Goal: Transaction & Acquisition: Book appointment/travel/reservation

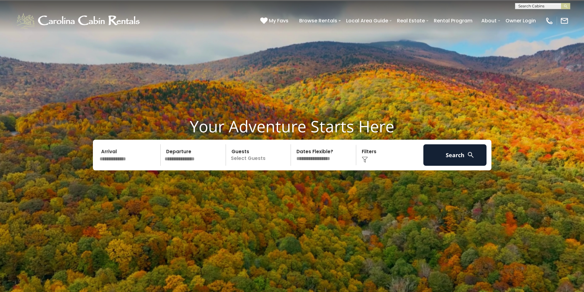
click at [536, 2] on div "**********" at bounding box center [292, 4] width 584 height 9
click at [536, 5] on input "text" at bounding box center [543, 7] width 54 height 6
type input "**********"
click at [566, 6] on img "submit" at bounding box center [566, 6] width 5 height 5
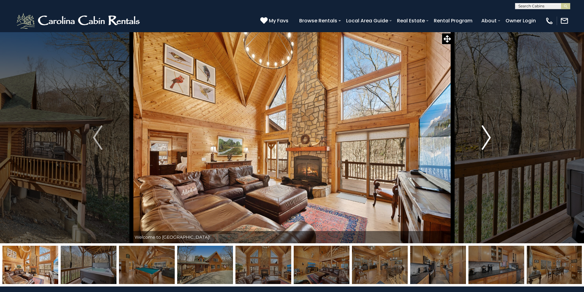
click at [489, 137] on img "Next" at bounding box center [486, 137] width 9 height 25
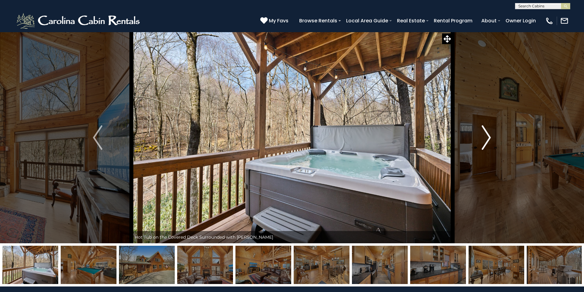
click at [489, 137] on img "Next" at bounding box center [486, 137] width 9 height 25
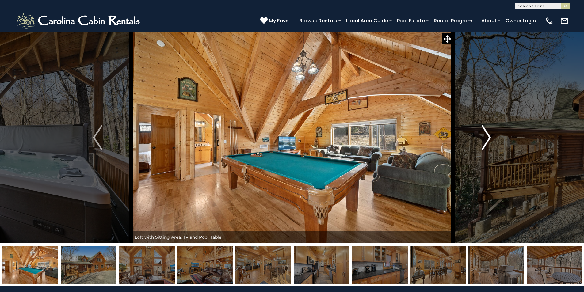
click at [489, 137] on img "Next" at bounding box center [486, 137] width 9 height 25
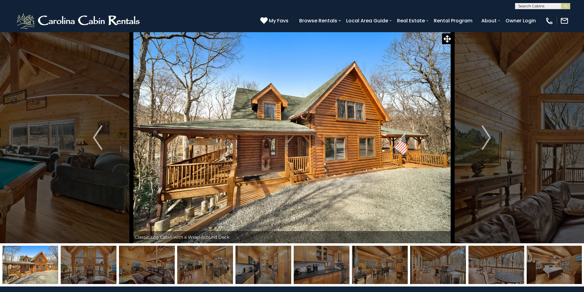
scroll to position [0, 0]
click at [536, 5] on input "text" at bounding box center [543, 7] width 54 height 6
type input "****"
click at [542, 14] on li "Free dom Lodge" at bounding box center [543, 15] width 55 height 6
click at [486, 136] on img "Next" at bounding box center [486, 137] width 9 height 25
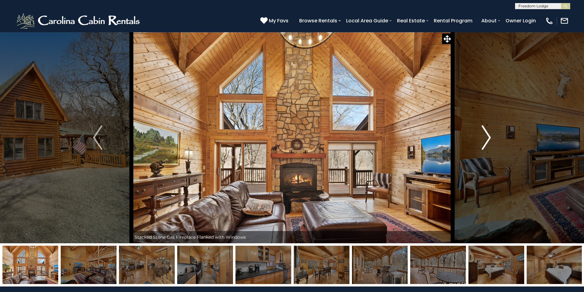
click at [490, 133] on img "Next" at bounding box center [486, 137] width 9 height 25
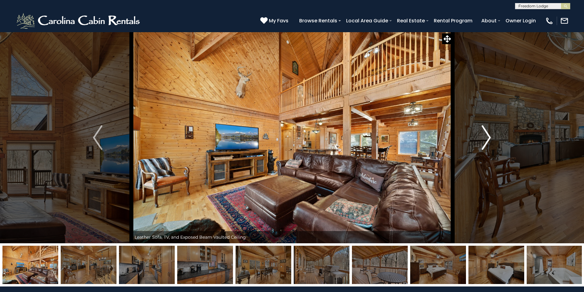
click at [490, 133] on img "Next" at bounding box center [486, 137] width 9 height 25
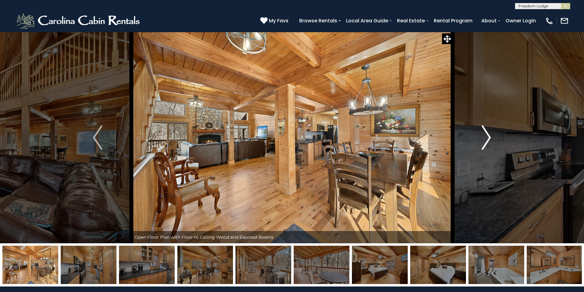
click at [489, 138] on img "Next" at bounding box center [486, 137] width 9 height 25
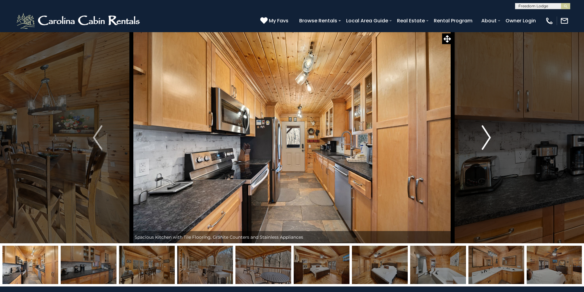
click at [489, 136] on img "Next" at bounding box center [486, 137] width 9 height 25
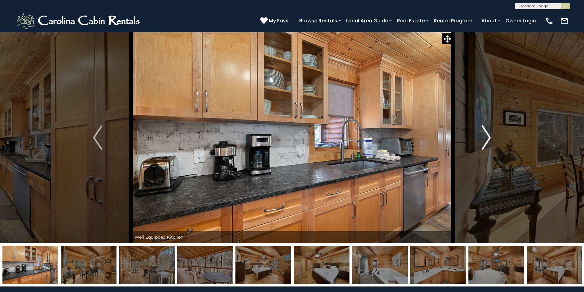
click at [489, 136] on img "Next" at bounding box center [486, 137] width 9 height 25
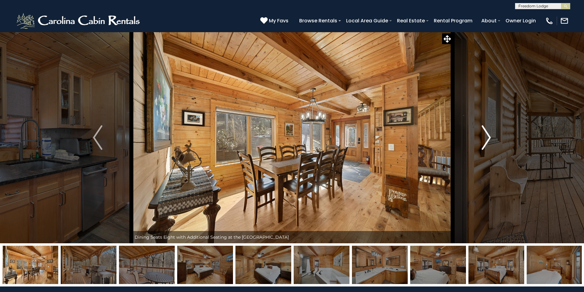
click at [489, 136] on img "Next" at bounding box center [486, 137] width 9 height 25
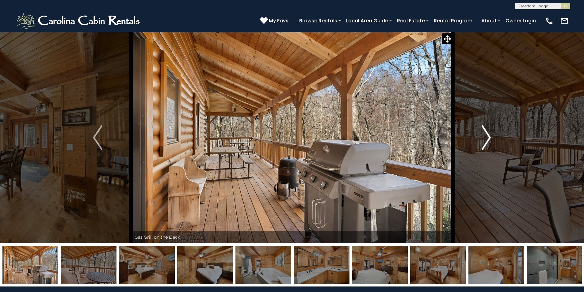
click at [489, 136] on img "Next" at bounding box center [486, 137] width 9 height 25
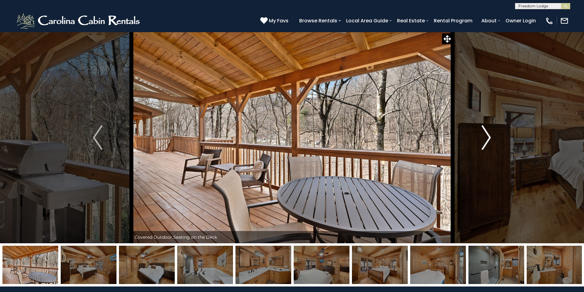
click at [489, 136] on img "Next" at bounding box center [486, 137] width 9 height 25
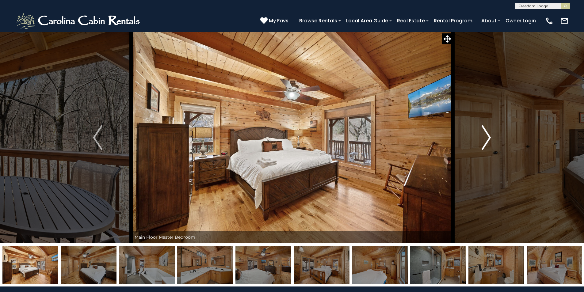
click at [489, 136] on img "Next" at bounding box center [486, 137] width 9 height 25
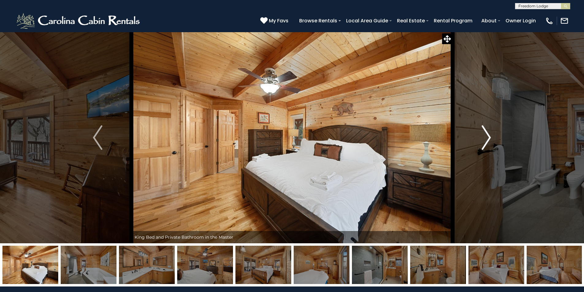
click at [489, 136] on img "Next" at bounding box center [486, 137] width 9 height 25
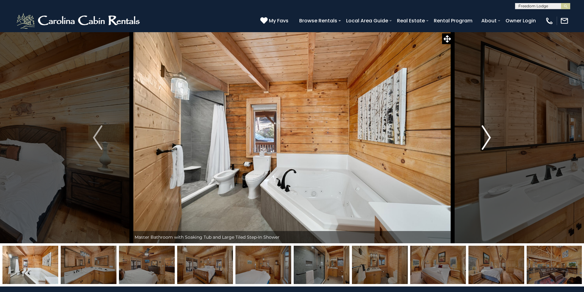
click at [489, 136] on img "Next" at bounding box center [486, 137] width 9 height 25
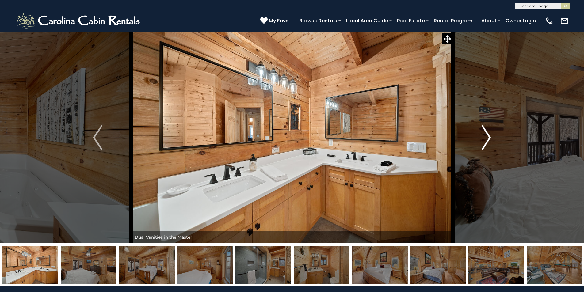
click at [489, 137] on img "Next" at bounding box center [486, 137] width 9 height 25
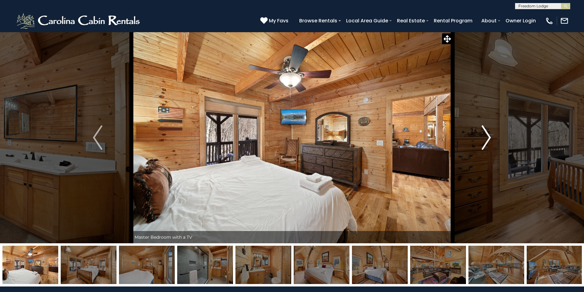
click at [489, 137] on img "Next" at bounding box center [486, 137] width 9 height 25
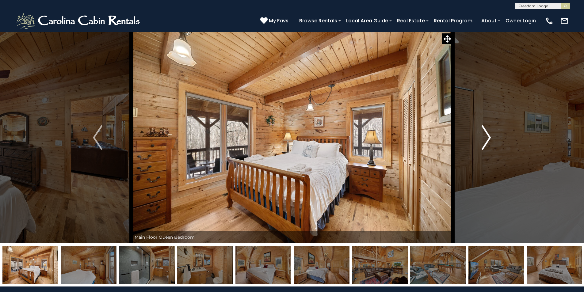
click at [489, 137] on img "Next" at bounding box center [486, 137] width 9 height 25
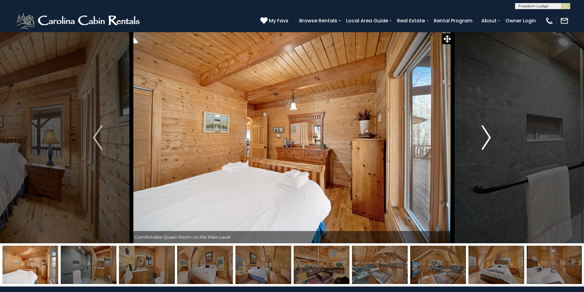
click at [489, 137] on img "Next" at bounding box center [486, 137] width 9 height 25
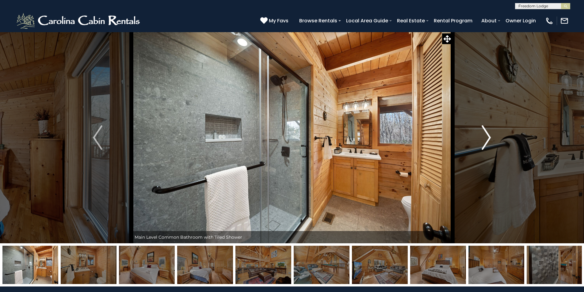
click at [489, 137] on img "Next" at bounding box center [486, 137] width 9 height 25
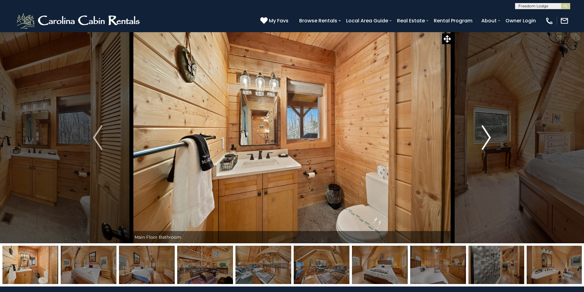
click at [489, 137] on img "Next" at bounding box center [486, 137] width 9 height 25
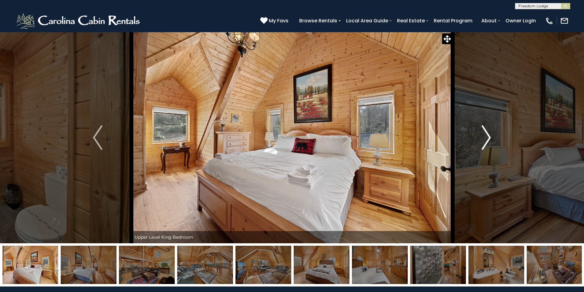
click at [489, 137] on img "Next" at bounding box center [486, 137] width 9 height 25
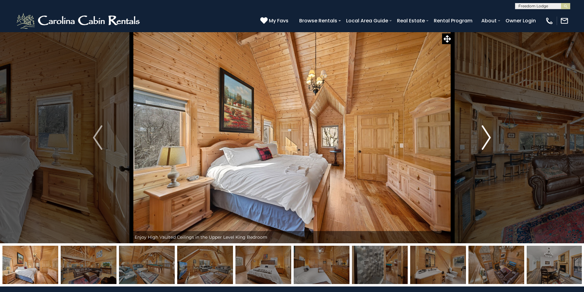
click at [486, 137] on img "Next" at bounding box center [486, 137] width 9 height 25
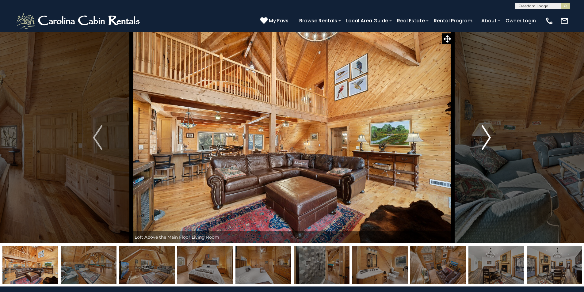
click at [489, 135] on img "Next" at bounding box center [486, 137] width 9 height 25
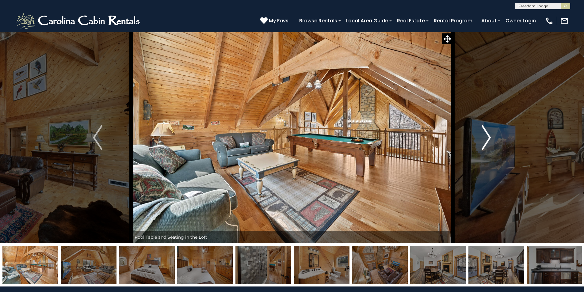
click at [491, 134] on img "Next" at bounding box center [486, 137] width 9 height 25
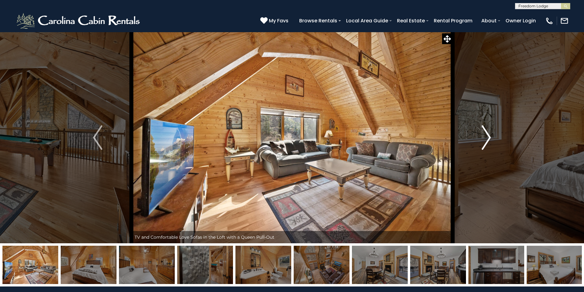
click at [490, 135] on img "Next" at bounding box center [486, 137] width 9 height 25
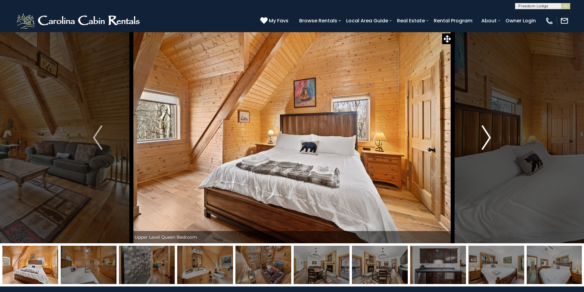
click at [490, 135] on img "Next" at bounding box center [486, 137] width 9 height 25
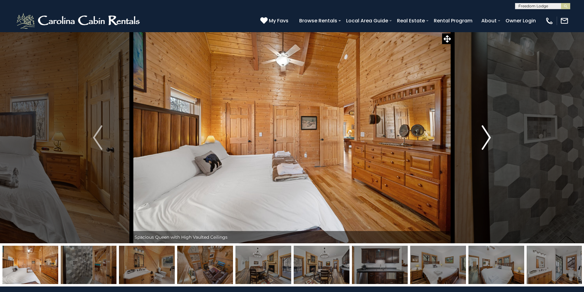
click at [490, 135] on img "Next" at bounding box center [486, 137] width 9 height 25
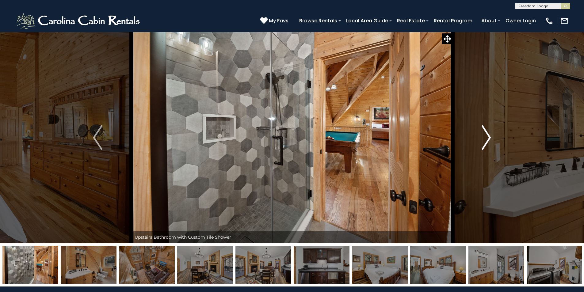
click at [490, 135] on img "Next" at bounding box center [486, 137] width 9 height 25
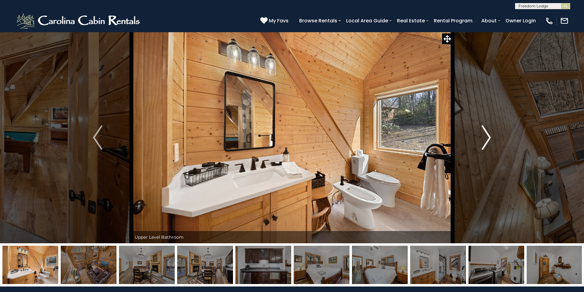
click at [490, 135] on img "Next" at bounding box center [486, 137] width 9 height 25
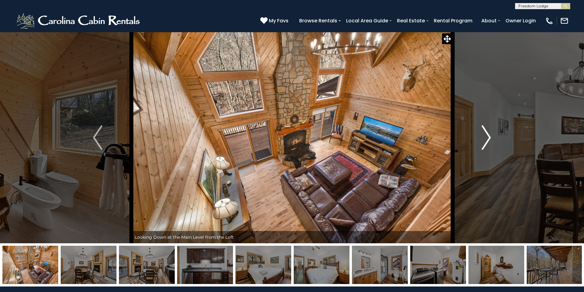
click at [490, 135] on img "Next" at bounding box center [486, 137] width 9 height 25
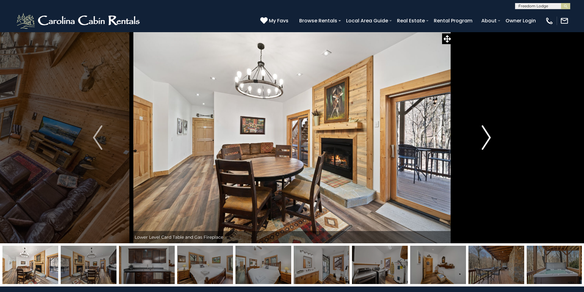
click at [490, 135] on img "Next" at bounding box center [486, 137] width 9 height 25
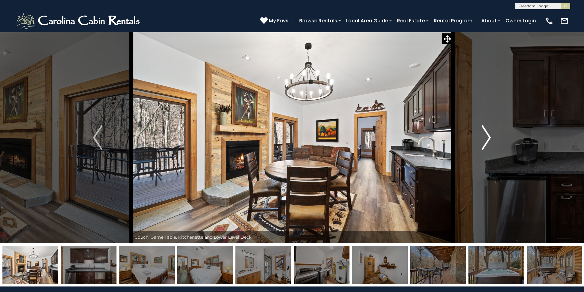
click at [490, 135] on img "Next" at bounding box center [486, 137] width 9 height 25
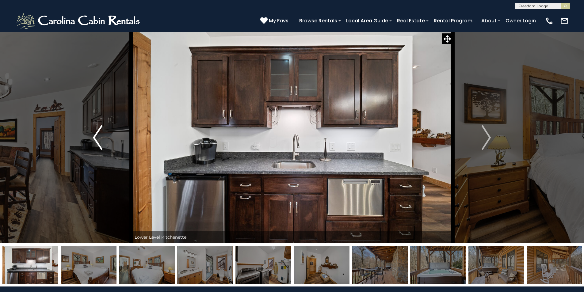
click at [97, 135] on img "Previous" at bounding box center [97, 137] width 9 height 25
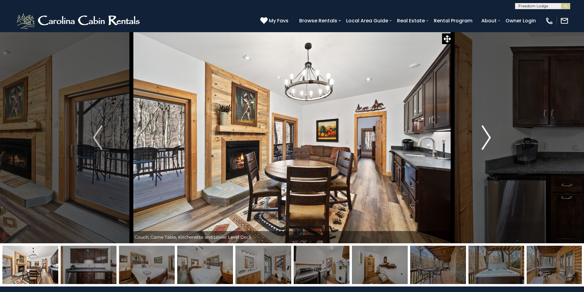
click at [486, 137] on img "Next" at bounding box center [486, 137] width 9 height 25
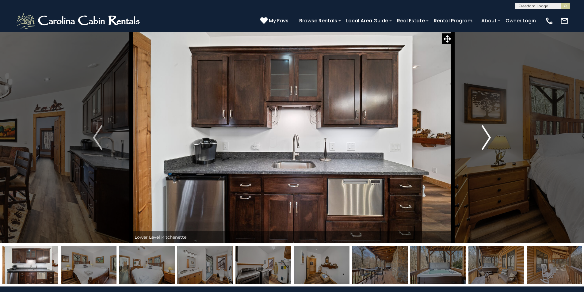
click at [486, 137] on img "Next" at bounding box center [486, 137] width 9 height 25
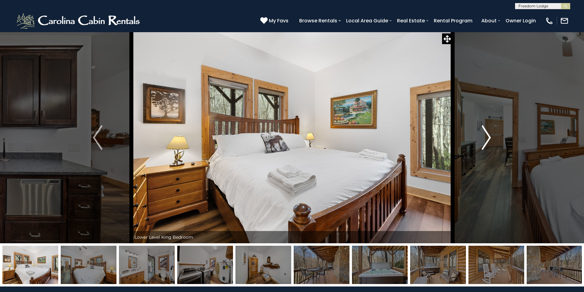
click at [486, 137] on img "Next" at bounding box center [486, 137] width 9 height 25
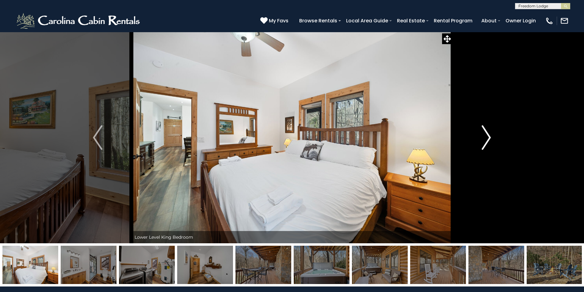
click at [486, 137] on img "Next" at bounding box center [486, 137] width 9 height 25
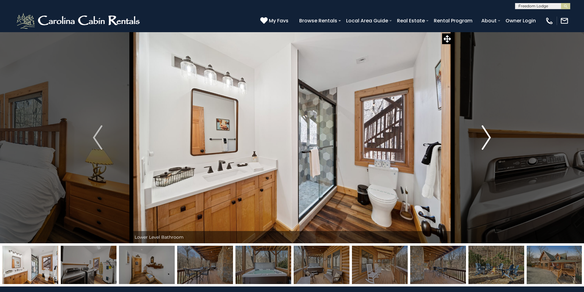
click at [486, 137] on img "Next" at bounding box center [486, 137] width 9 height 25
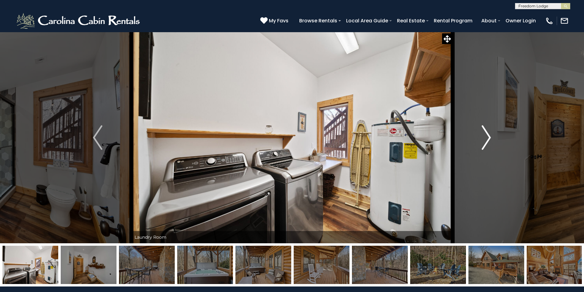
click at [486, 137] on img "Next" at bounding box center [486, 137] width 9 height 25
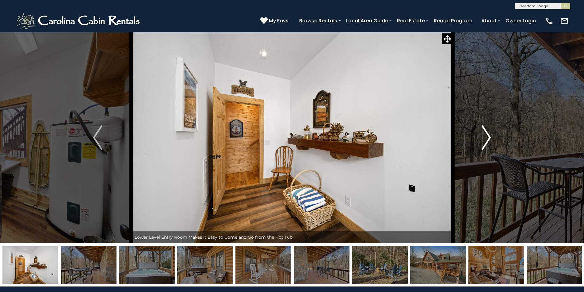
click at [486, 137] on img "Next" at bounding box center [486, 137] width 9 height 25
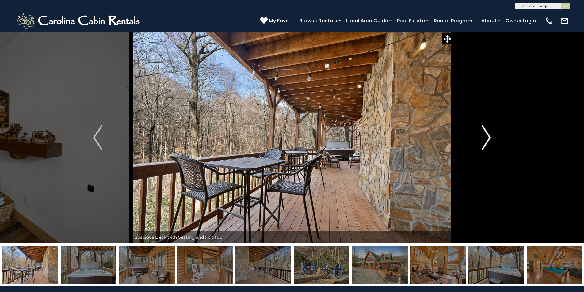
click at [486, 137] on img "Next" at bounding box center [486, 137] width 9 height 25
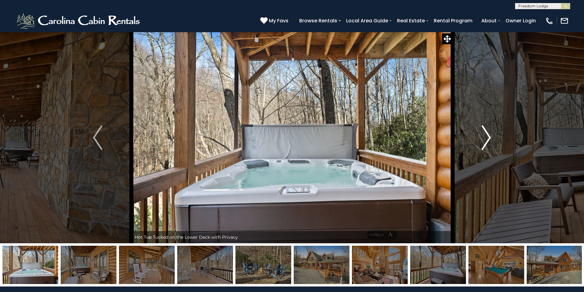
click at [487, 137] on img "Next" at bounding box center [486, 137] width 9 height 25
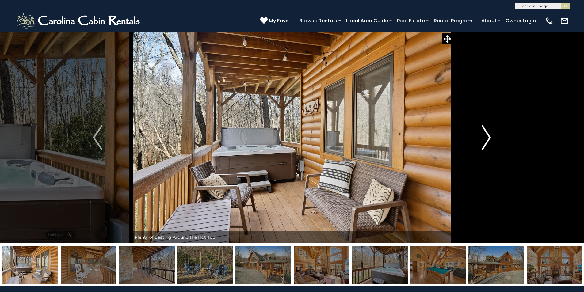
click at [487, 137] on img "Next" at bounding box center [486, 137] width 9 height 25
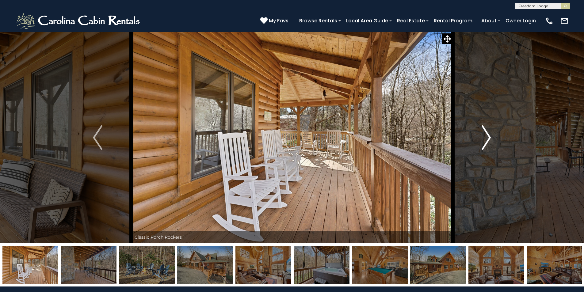
click at [487, 137] on img "Next" at bounding box center [486, 137] width 9 height 25
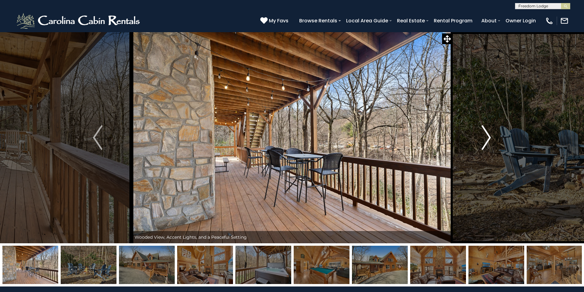
click at [487, 137] on img "Next" at bounding box center [486, 137] width 9 height 25
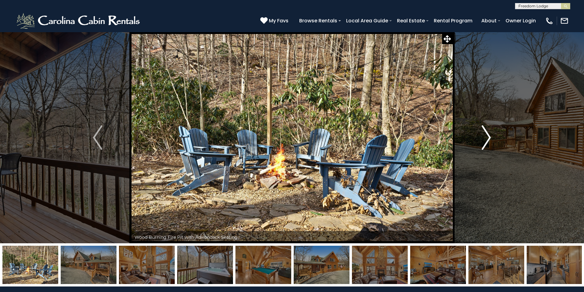
click at [487, 137] on img "Next" at bounding box center [486, 137] width 9 height 25
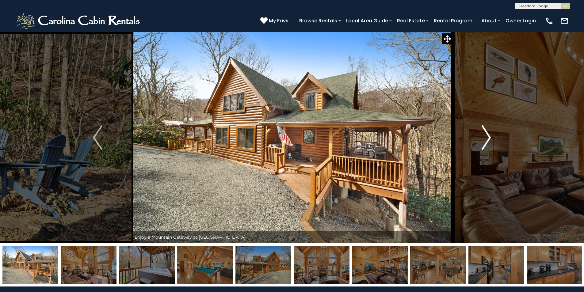
click at [487, 137] on img "Next" at bounding box center [486, 137] width 9 height 25
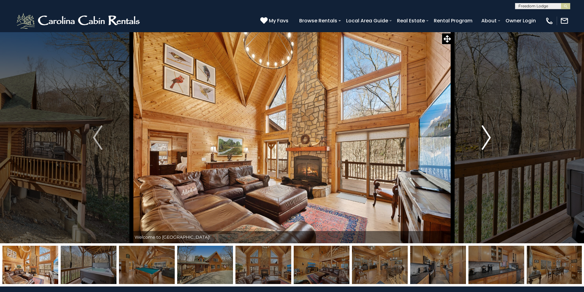
click at [487, 137] on img "Next" at bounding box center [486, 137] width 9 height 25
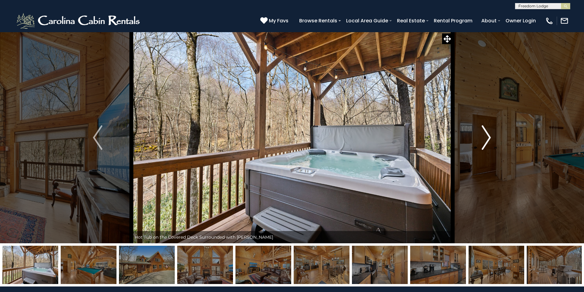
click at [487, 137] on img "Next" at bounding box center [486, 137] width 9 height 25
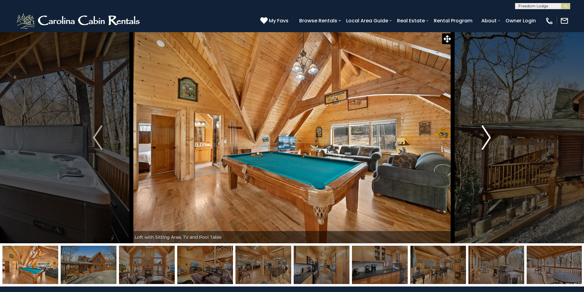
click at [487, 137] on img "Next" at bounding box center [486, 137] width 9 height 25
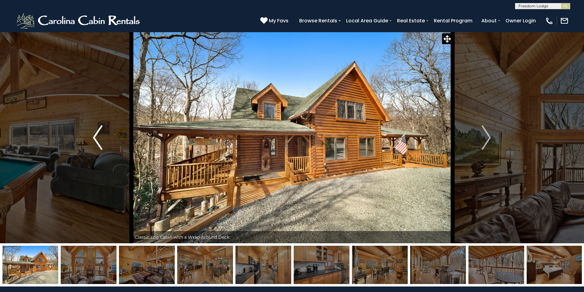
click at [97, 138] on img "Previous" at bounding box center [97, 137] width 9 height 25
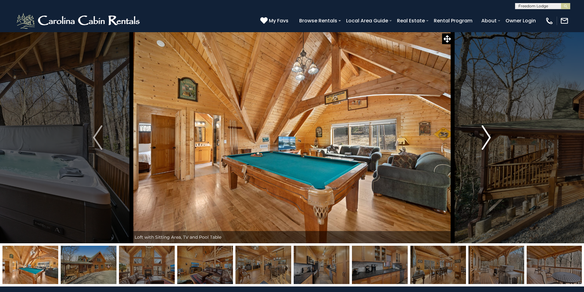
click at [493, 136] on button "Next" at bounding box center [486, 138] width 67 height 212
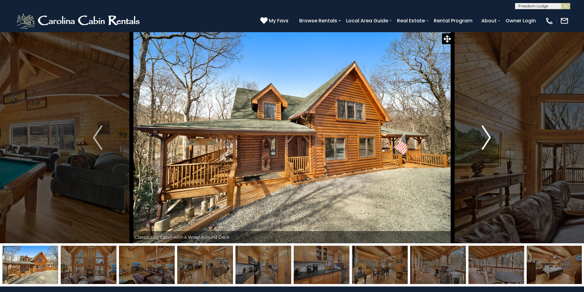
click at [493, 136] on button "Next" at bounding box center [486, 138] width 67 height 212
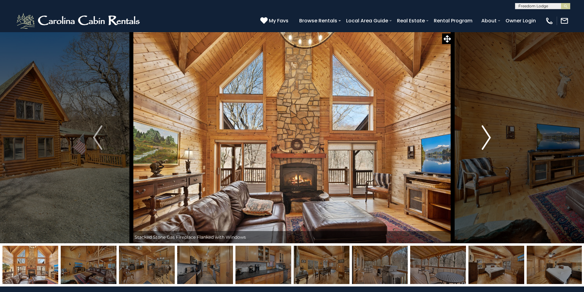
click at [492, 136] on button "Next" at bounding box center [486, 138] width 67 height 212
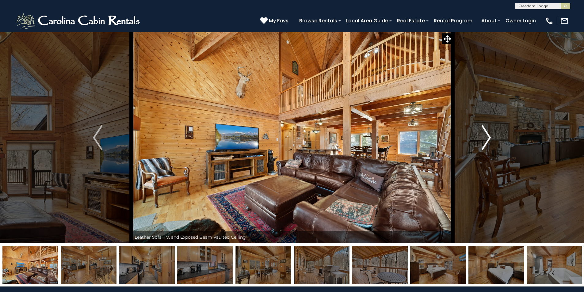
click at [492, 136] on button "Next" at bounding box center [486, 138] width 67 height 212
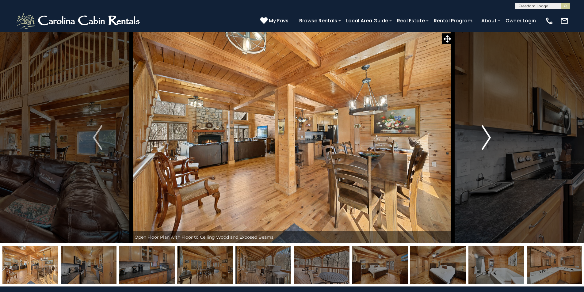
click at [492, 136] on button "Next" at bounding box center [486, 138] width 67 height 212
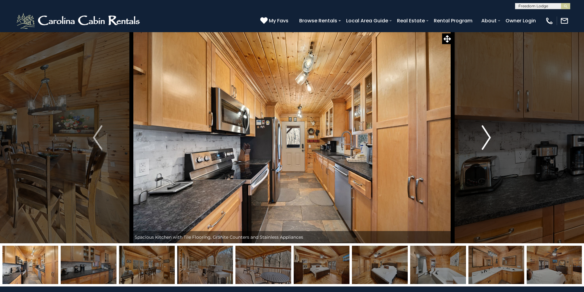
click at [492, 136] on button "Next" at bounding box center [486, 138] width 67 height 212
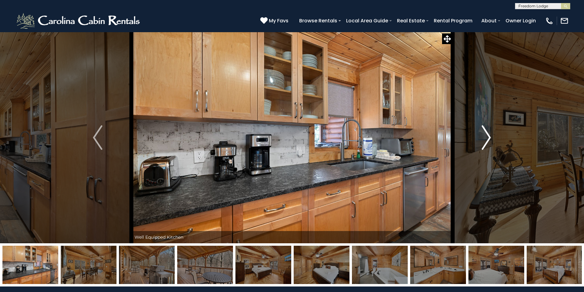
click at [492, 136] on button "Next" at bounding box center [486, 138] width 67 height 212
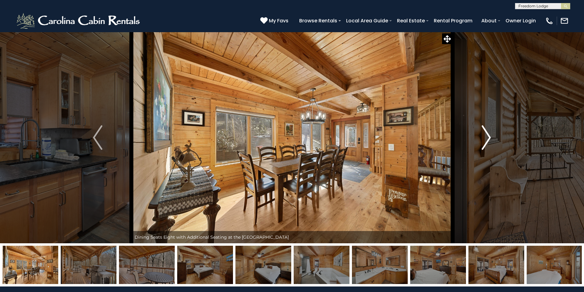
click at [492, 136] on button "Next" at bounding box center [486, 138] width 67 height 212
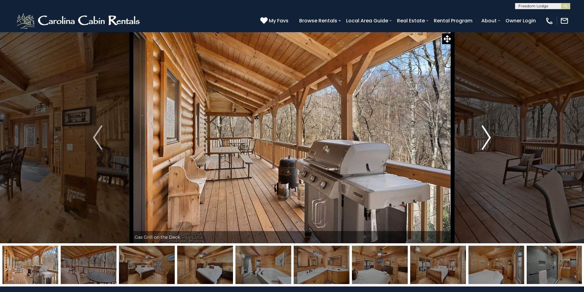
click at [492, 136] on button "Next" at bounding box center [486, 138] width 67 height 212
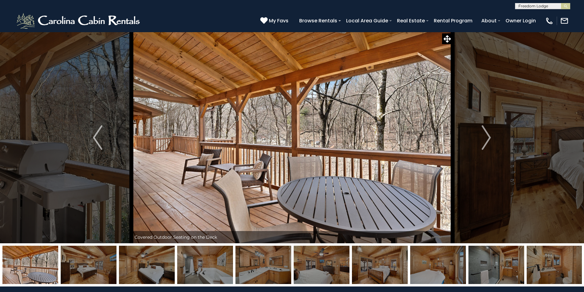
drag, startPoint x: 551, startPoint y: 5, endPoint x: 518, endPoint y: 3, distance: 32.3
click at [518, 4] on input "text" at bounding box center [543, 7] width 54 height 6
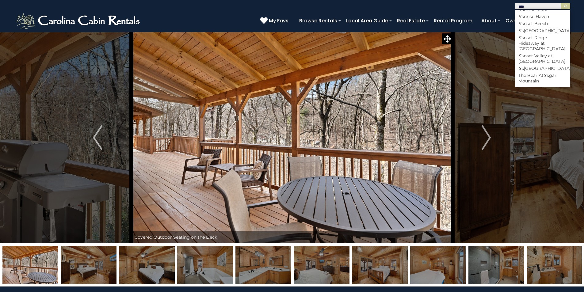
scroll to position [0, 0]
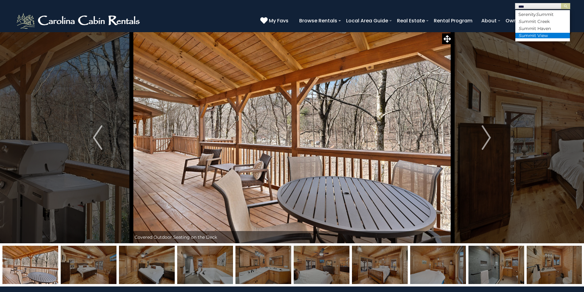
type input "****"
click at [531, 37] on em "Summ" at bounding box center [526, 36] width 15 height 6
click at [568, 6] on img "submit" at bounding box center [566, 6] width 5 height 5
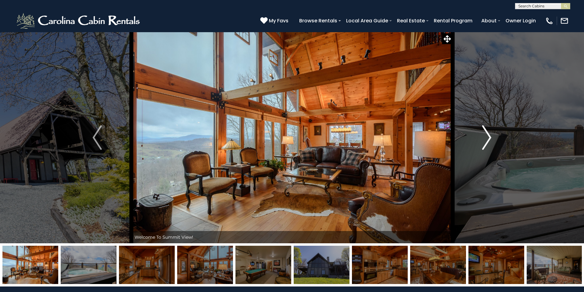
click at [488, 139] on img "Next" at bounding box center [487, 137] width 9 height 25
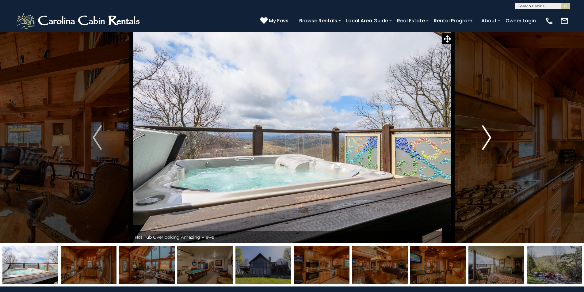
click at [488, 139] on img "Next" at bounding box center [487, 137] width 9 height 25
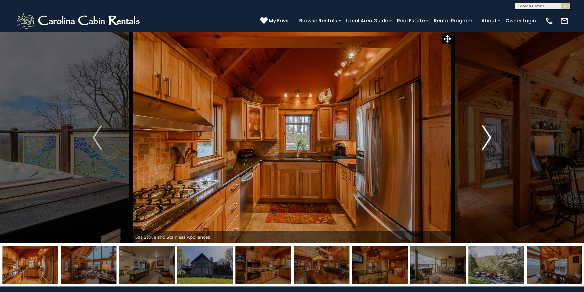
click at [488, 137] on img "Next" at bounding box center [487, 137] width 9 height 25
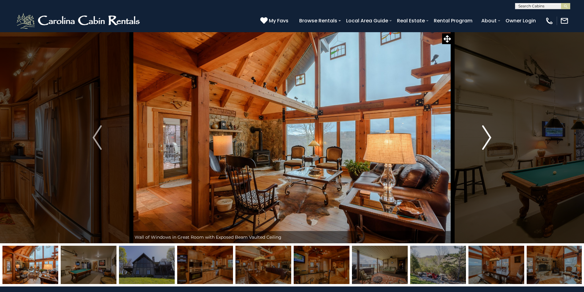
click at [488, 137] on img "Next" at bounding box center [487, 137] width 9 height 25
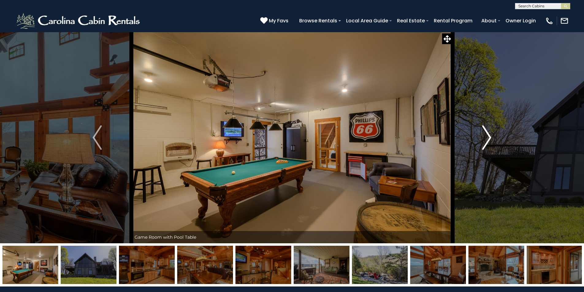
click at [488, 137] on img "Next" at bounding box center [487, 137] width 9 height 25
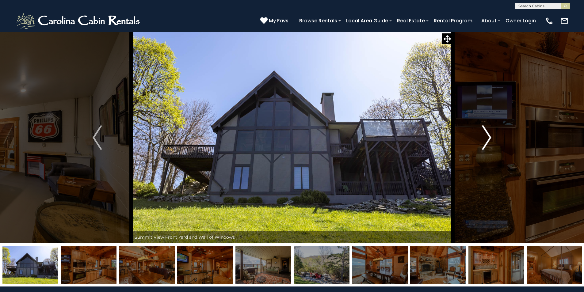
click at [488, 137] on img "Next" at bounding box center [487, 137] width 9 height 25
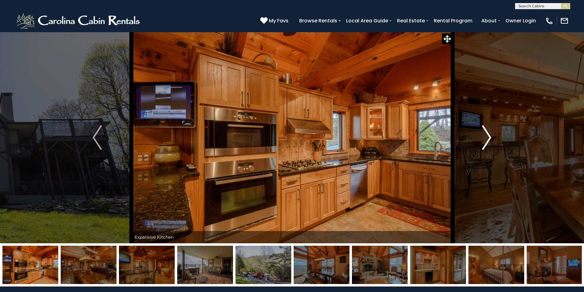
click at [488, 137] on img "Next" at bounding box center [487, 137] width 9 height 25
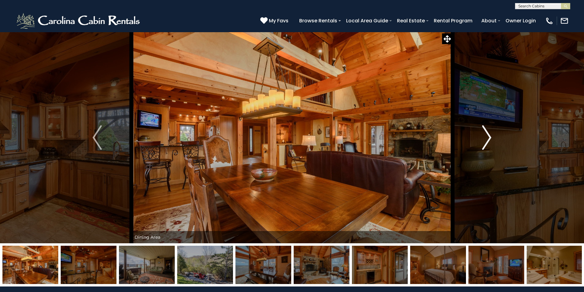
click at [490, 133] on img "Next" at bounding box center [487, 137] width 9 height 25
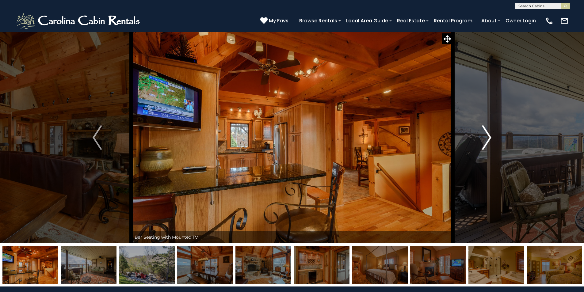
click at [489, 135] on img "Next" at bounding box center [487, 137] width 9 height 25
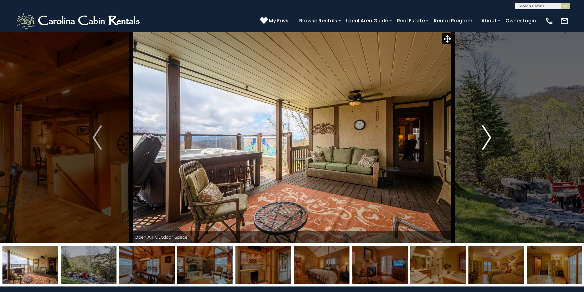
click at [488, 135] on img "Next" at bounding box center [487, 137] width 9 height 25
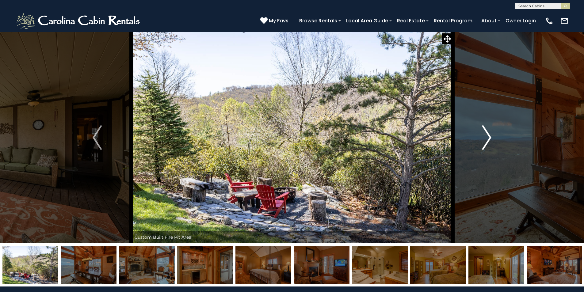
click at [488, 135] on img "Next" at bounding box center [487, 137] width 9 height 25
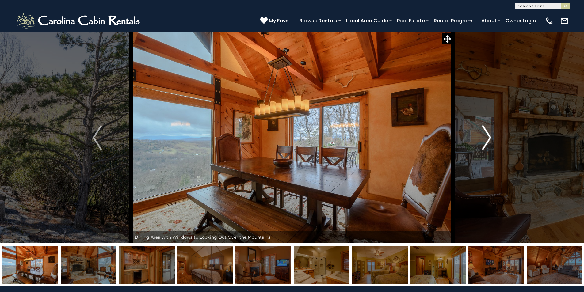
click at [488, 135] on img "Next" at bounding box center [487, 137] width 9 height 25
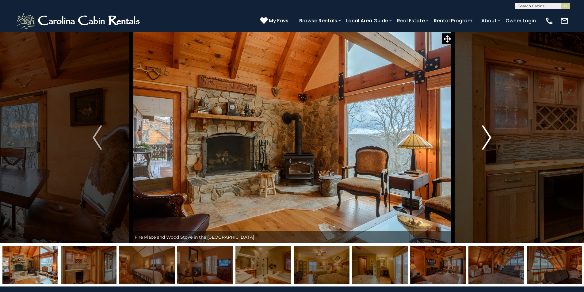
click at [488, 135] on img "Next" at bounding box center [487, 137] width 9 height 25
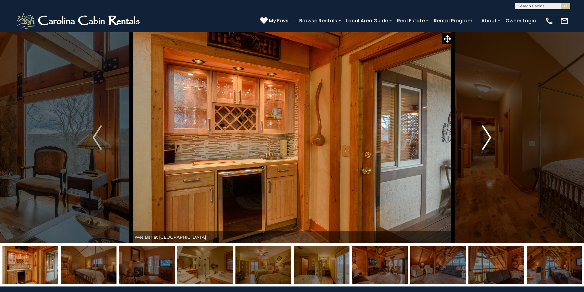
click at [488, 135] on img "Next" at bounding box center [487, 137] width 9 height 25
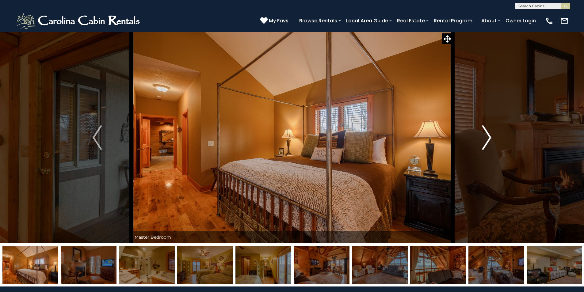
click at [488, 135] on img "Next" at bounding box center [487, 137] width 9 height 25
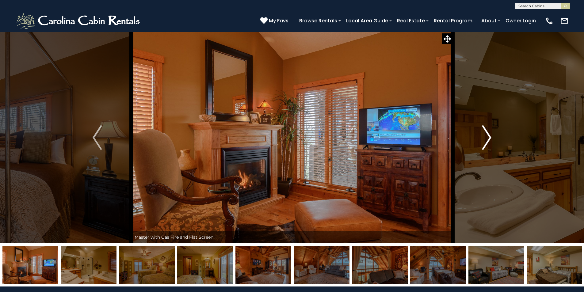
click at [488, 135] on img "Next" at bounding box center [487, 137] width 9 height 25
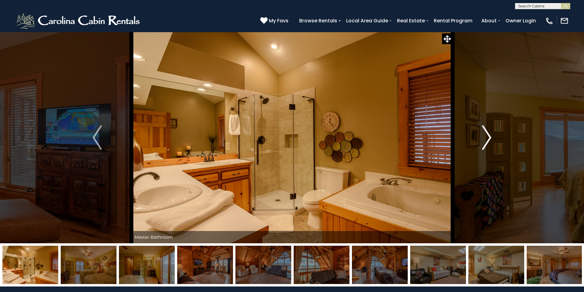
click at [488, 135] on img "Next" at bounding box center [487, 137] width 9 height 25
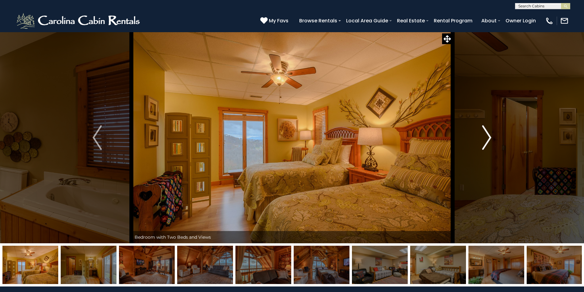
click at [488, 135] on img "Next" at bounding box center [487, 137] width 9 height 25
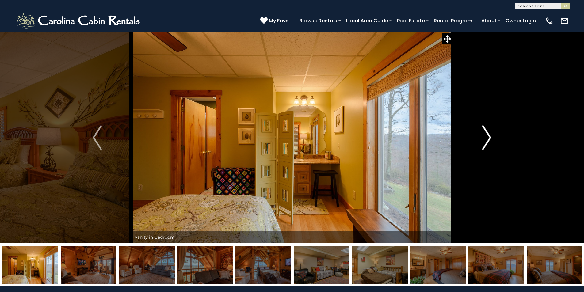
click at [488, 135] on img "Next" at bounding box center [487, 137] width 9 height 25
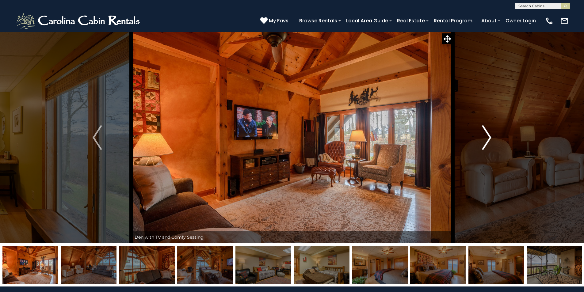
click at [488, 135] on img "Next" at bounding box center [487, 137] width 9 height 25
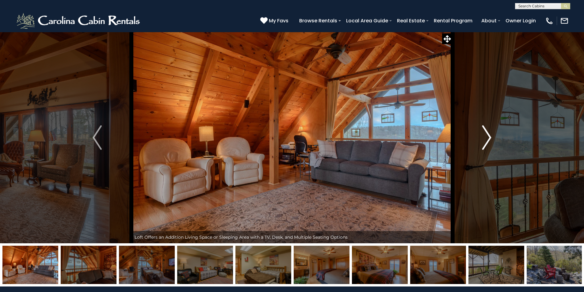
click at [488, 135] on img "Next" at bounding box center [487, 137] width 9 height 25
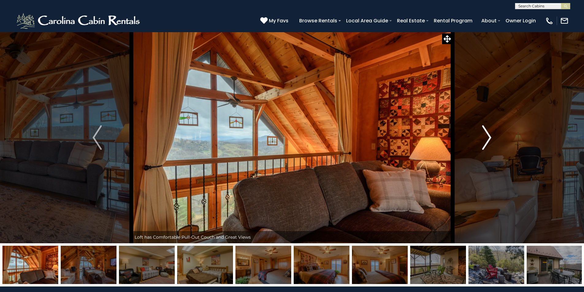
click at [488, 135] on img "Next" at bounding box center [487, 137] width 9 height 25
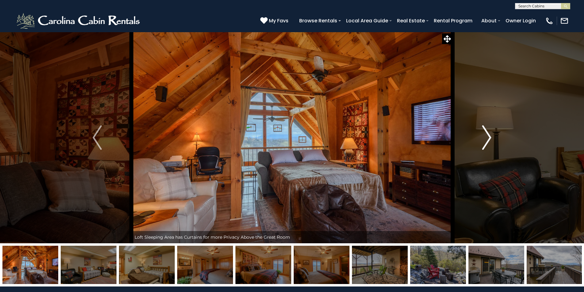
click at [488, 135] on img "Next" at bounding box center [487, 137] width 9 height 25
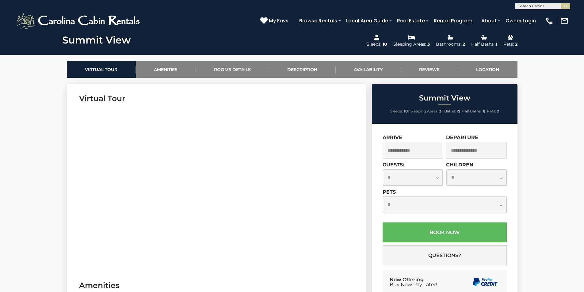
scroll to position [184, 0]
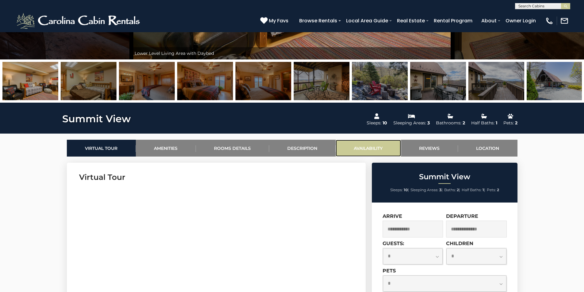
click at [374, 148] on link "Availability" at bounding box center [368, 148] width 65 height 17
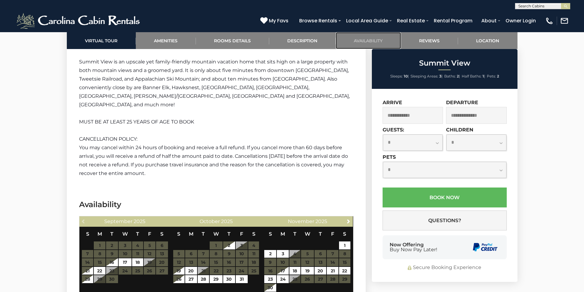
scroll to position [1335, 0]
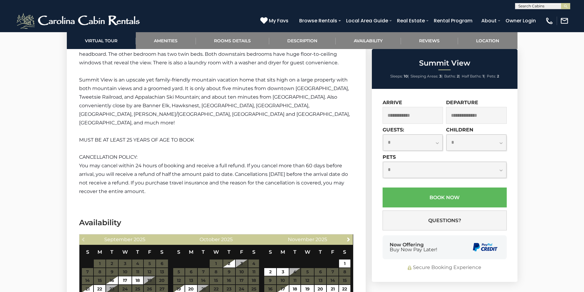
click at [419, 111] on input "text" at bounding box center [413, 115] width 61 height 17
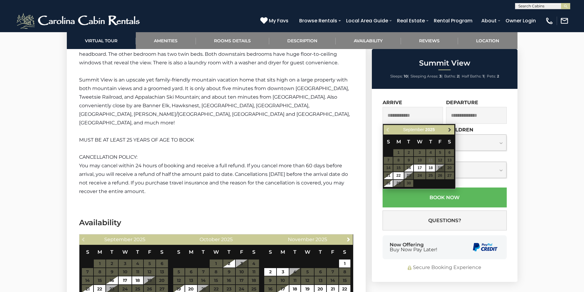
click at [452, 130] on span "Next" at bounding box center [450, 130] width 5 height 5
click at [452, 129] on span "Next" at bounding box center [450, 130] width 5 height 5
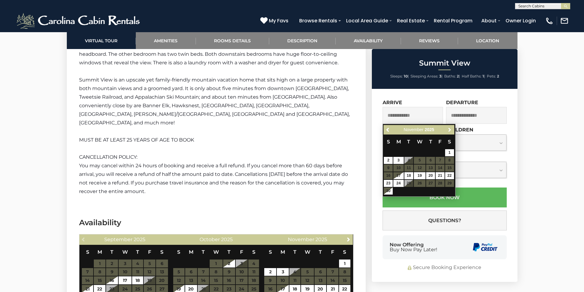
click at [452, 129] on span "Next" at bounding box center [450, 130] width 5 height 5
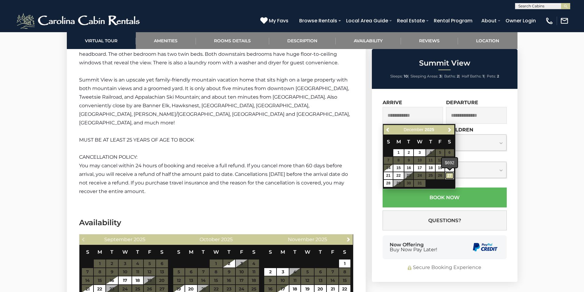
click at [449, 175] on link "27" at bounding box center [449, 175] width 9 height 7
type input "**********"
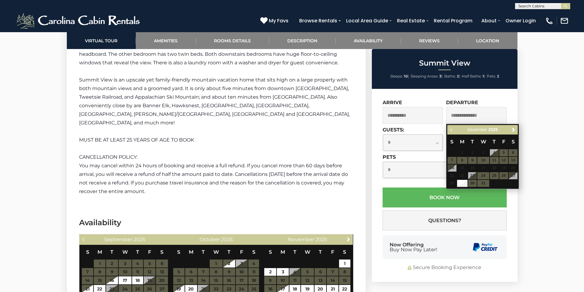
click at [463, 100] on label "Departure" at bounding box center [462, 103] width 32 height 6
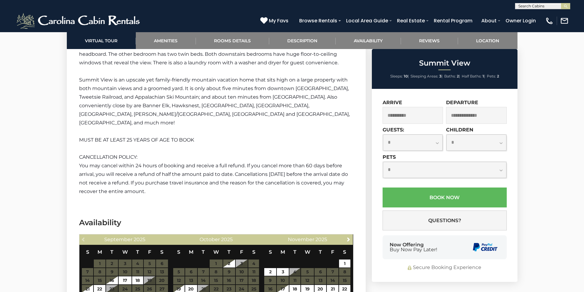
click at [467, 113] on input "text" at bounding box center [476, 115] width 61 height 17
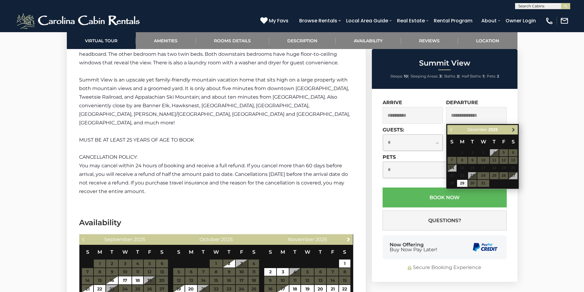
click at [512, 128] on span "Next" at bounding box center [513, 130] width 5 height 5
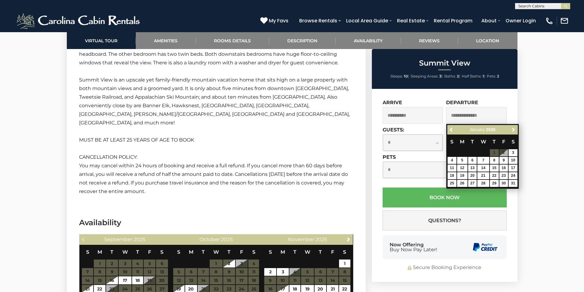
click at [505, 151] on table "S M T W T F S 1 2 3 4 5 6 7 8 9 10 11 12 13 14 15 16 17 18 19 20 21 22 23 24 25…" at bounding box center [483, 161] width 71 height 53
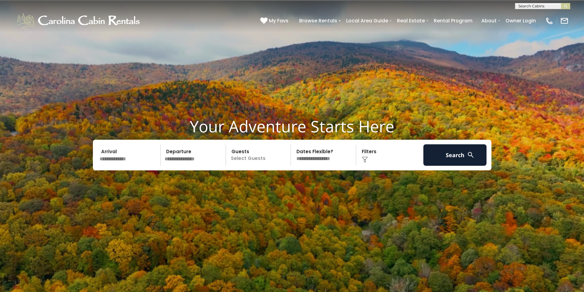
click at [136, 153] on input "text" at bounding box center [129, 154] width 63 height 21
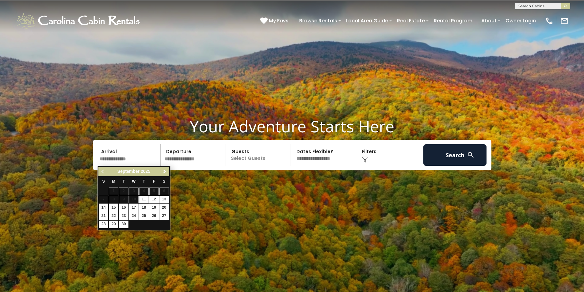
click at [165, 173] on span "Next" at bounding box center [164, 171] width 5 height 5
click at [164, 171] on span "Next" at bounding box center [164, 171] width 5 height 5
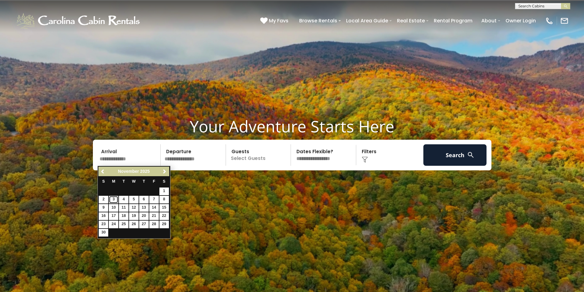
click at [115, 201] on link "3" at bounding box center [114, 200] width 10 height 8
type input "*******"
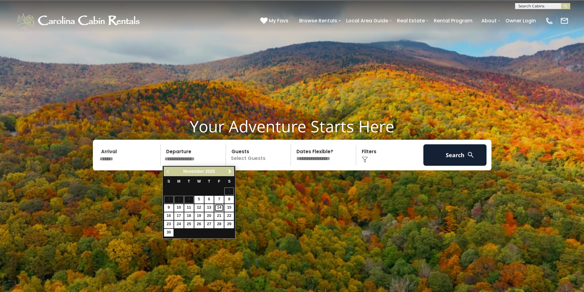
click at [218, 208] on link "14" at bounding box center [219, 208] width 10 height 8
type input "********"
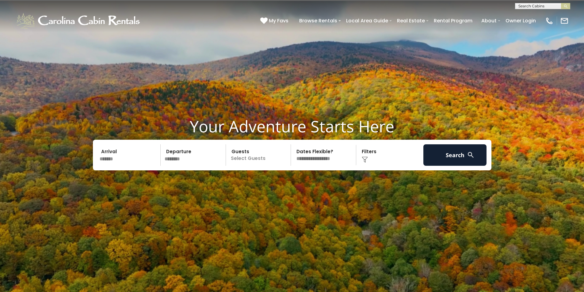
click at [252, 159] on p "Select Guests" at bounding box center [259, 154] width 63 height 21
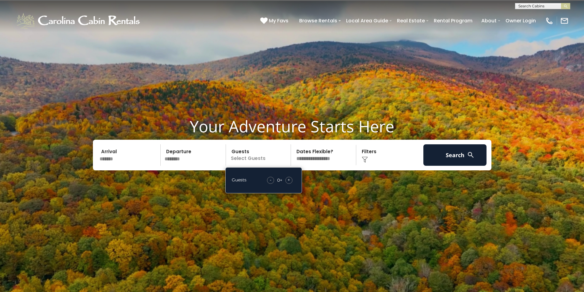
click at [290, 179] on span "+" at bounding box center [289, 180] width 2 height 6
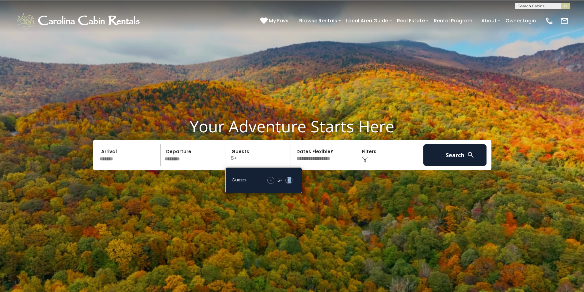
click at [290, 179] on span "+" at bounding box center [289, 180] width 2 height 6
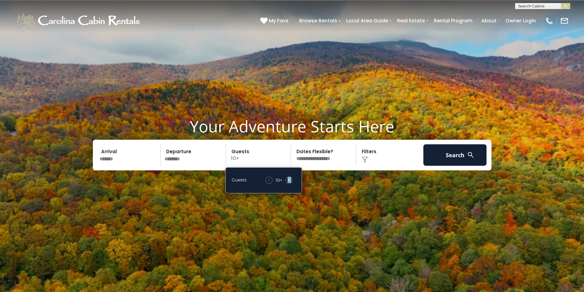
click at [290, 179] on span "+" at bounding box center [289, 180] width 2 height 6
click at [268, 179] on div "-" at bounding box center [269, 180] width 7 height 7
click at [312, 152] on select "**********" at bounding box center [324, 154] width 63 height 21
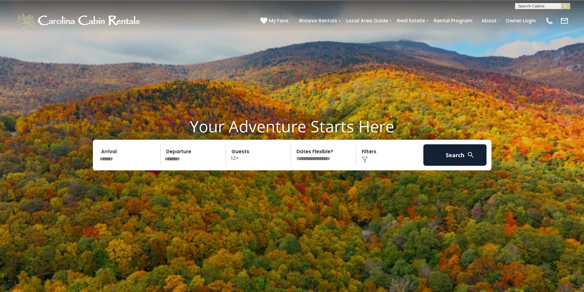
select select "*"
click at [293, 144] on select "**********" at bounding box center [324, 154] width 63 height 21
click at [366, 159] on img at bounding box center [365, 160] width 6 height 6
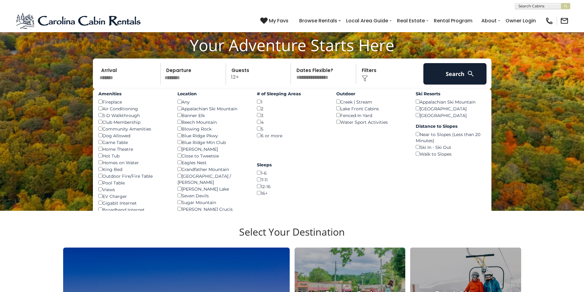
scroll to position [92, 0]
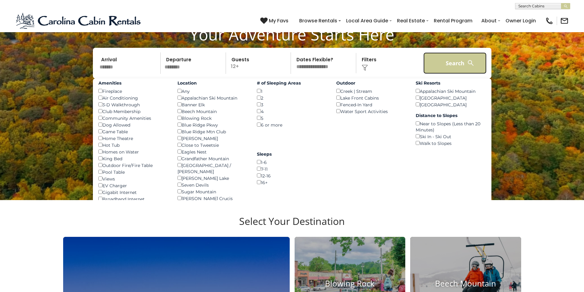
click at [446, 60] on button "Search" at bounding box center [455, 62] width 63 height 21
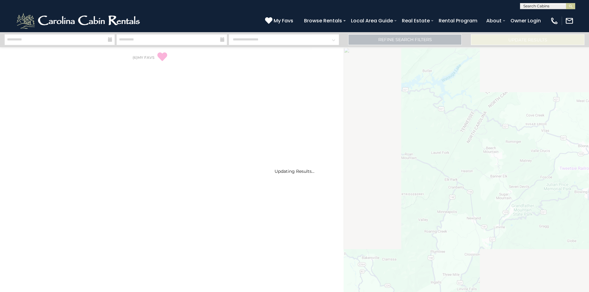
select select "*"
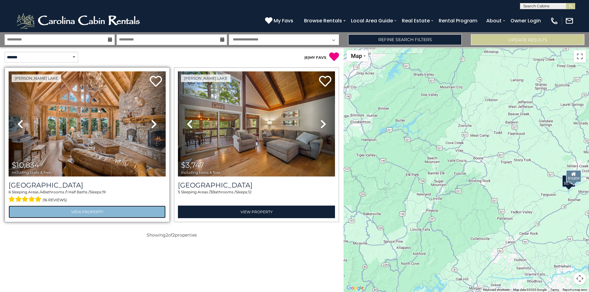
click at [76, 211] on link "View Property" at bounding box center [87, 212] width 157 height 13
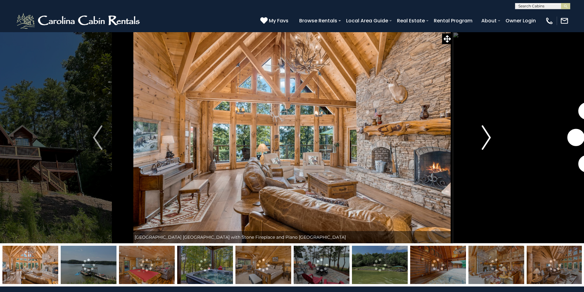
click at [490, 139] on img "Next" at bounding box center [486, 137] width 9 height 25
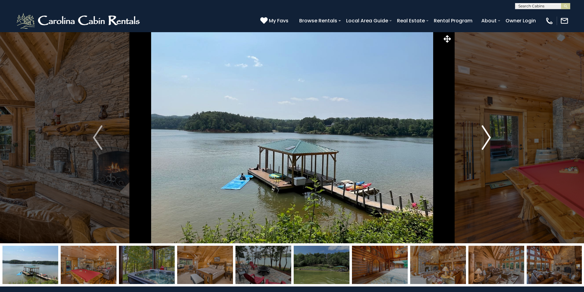
click at [489, 137] on img "Next" at bounding box center [486, 137] width 9 height 25
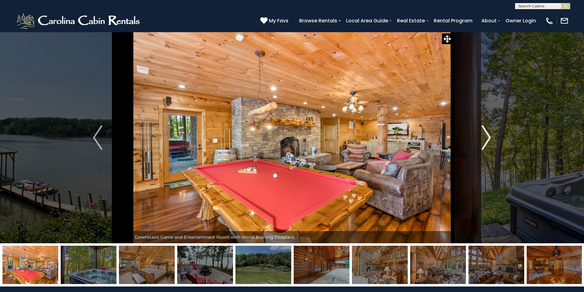
click at [489, 137] on img "Next" at bounding box center [486, 137] width 9 height 25
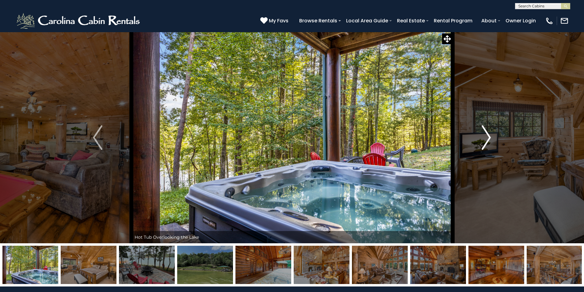
click at [489, 137] on img "Next" at bounding box center [486, 137] width 9 height 25
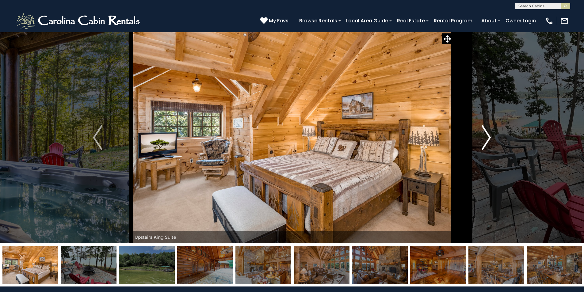
click at [489, 137] on img "Next" at bounding box center [486, 137] width 9 height 25
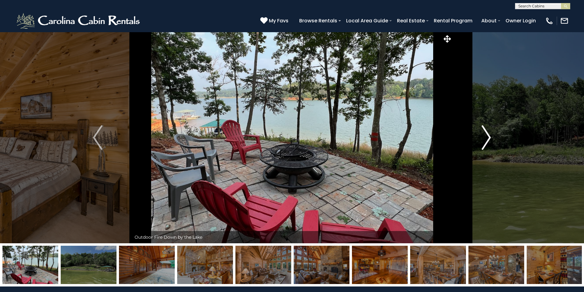
click at [489, 137] on img "Next" at bounding box center [486, 137] width 9 height 25
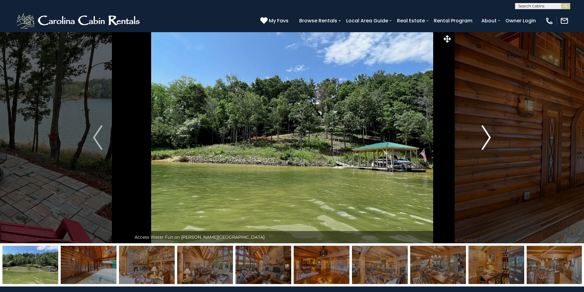
click at [489, 137] on img "Next" at bounding box center [486, 137] width 9 height 25
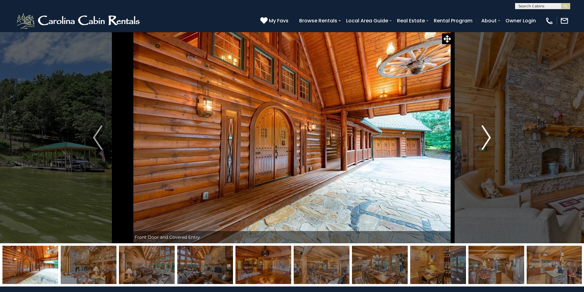
click at [489, 137] on img "Next" at bounding box center [486, 137] width 9 height 25
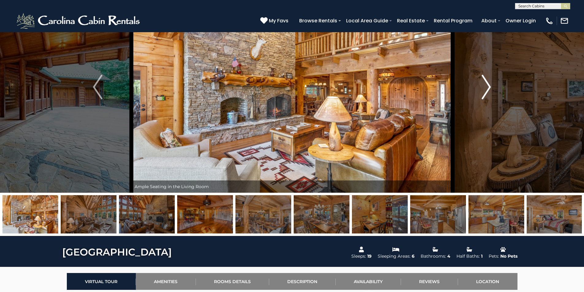
scroll to position [61, 0]
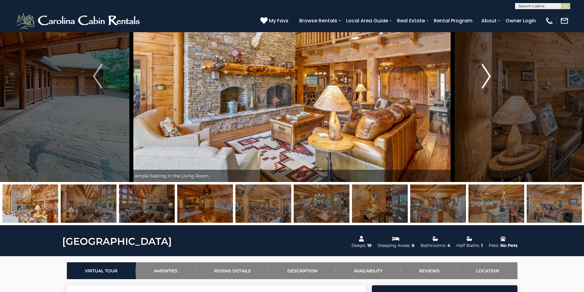
click at [490, 76] on img "Next" at bounding box center [486, 76] width 9 height 25
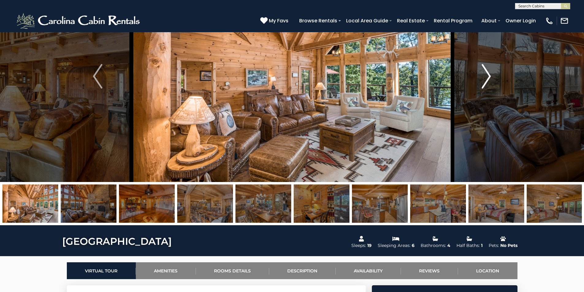
click at [490, 76] on img "Next" at bounding box center [486, 76] width 9 height 25
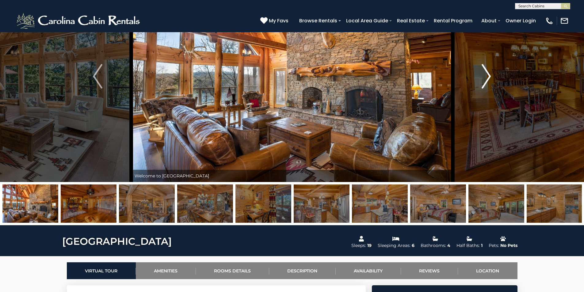
click at [490, 76] on img "Next" at bounding box center [486, 76] width 9 height 25
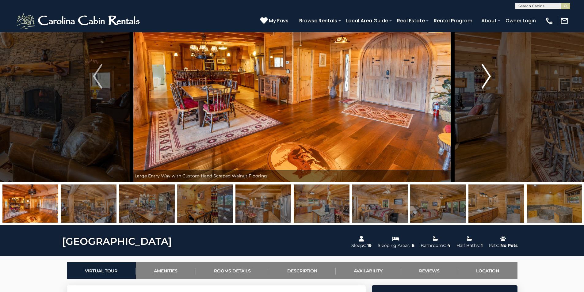
click at [490, 76] on img "Next" at bounding box center [486, 76] width 9 height 25
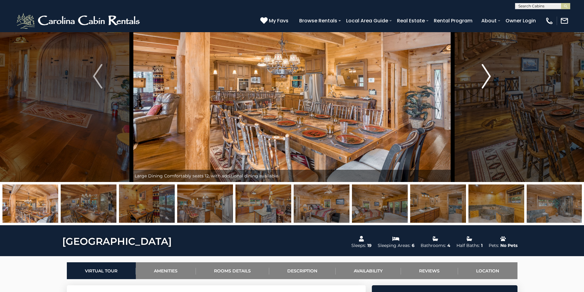
click at [489, 75] on img "Next" at bounding box center [486, 76] width 9 height 25
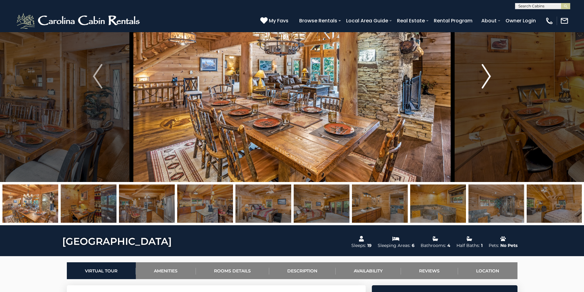
click at [489, 75] on img "Next" at bounding box center [486, 76] width 9 height 25
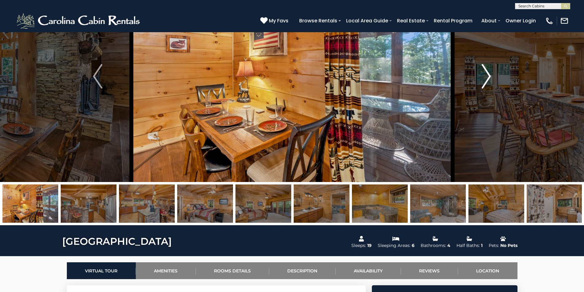
click at [489, 75] on img "Next" at bounding box center [486, 76] width 9 height 25
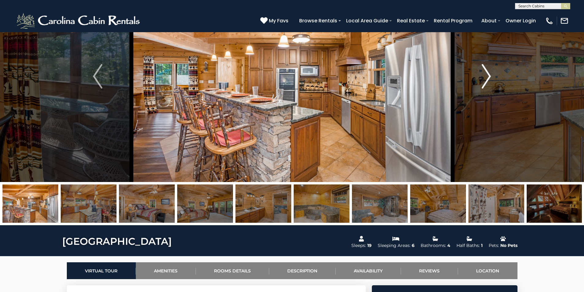
click at [489, 75] on img "Next" at bounding box center [486, 76] width 9 height 25
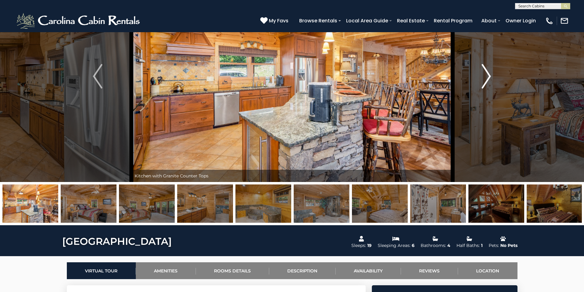
click at [489, 75] on img "Next" at bounding box center [486, 76] width 9 height 25
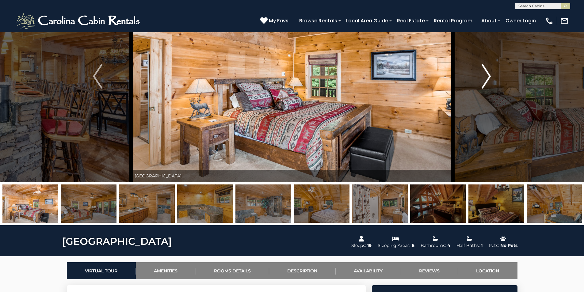
click at [489, 75] on img "Next" at bounding box center [486, 76] width 9 height 25
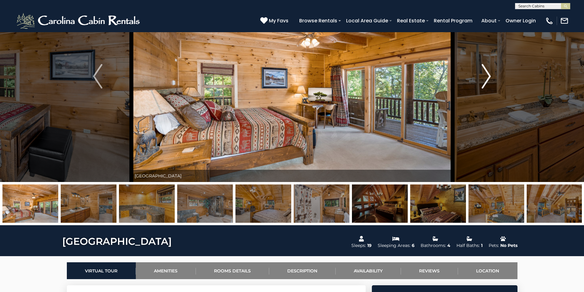
click at [489, 75] on img "Next" at bounding box center [486, 76] width 9 height 25
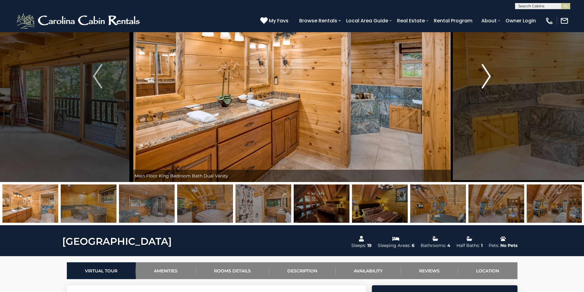
click at [489, 75] on img "Next" at bounding box center [486, 76] width 9 height 25
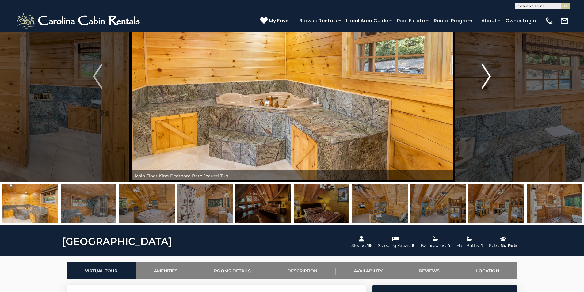
click at [489, 75] on img "Next" at bounding box center [486, 76] width 9 height 25
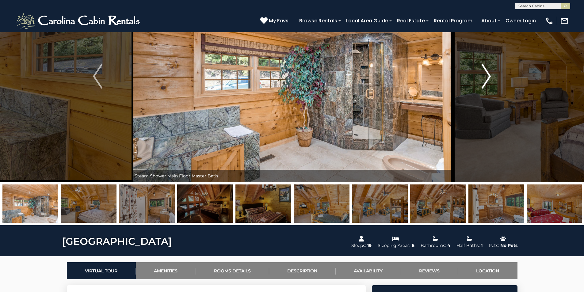
click at [489, 75] on img "Next" at bounding box center [486, 76] width 9 height 25
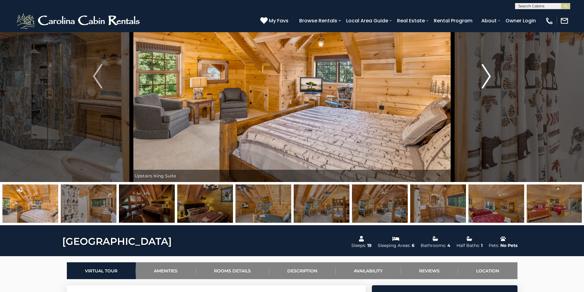
click at [489, 75] on img "Next" at bounding box center [486, 76] width 9 height 25
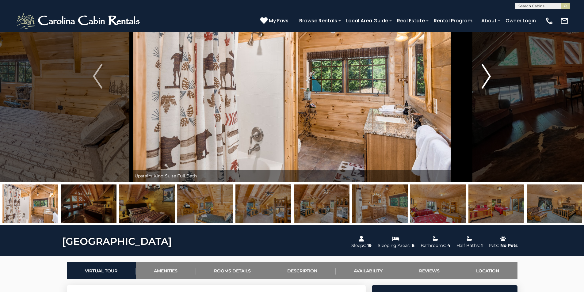
click at [489, 75] on img "Next" at bounding box center [486, 76] width 9 height 25
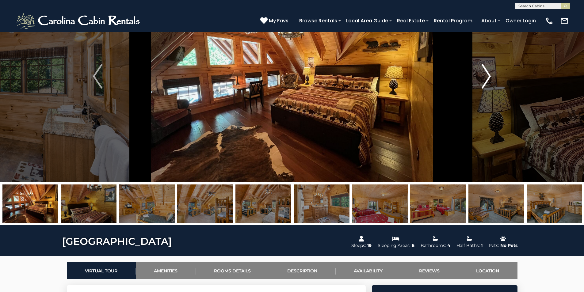
click at [490, 75] on img "Next" at bounding box center [486, 76] width 9 height 25
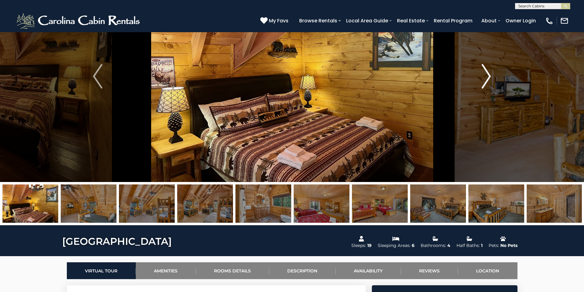
click at [489, 76] on img "Next" at bounding box center [486, 76] width 9 height 25
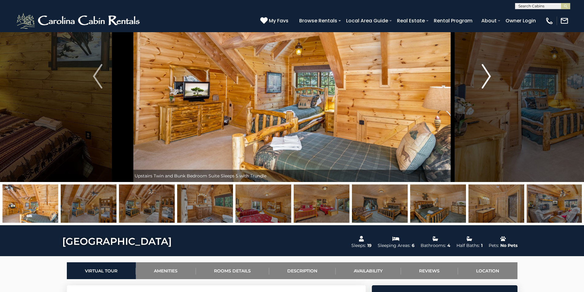
click at [487, 77] on img "Next" at bounding box center [486, 76] width 9 height 25
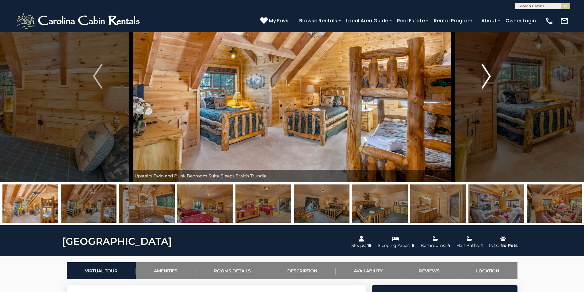
click at [490, 74] on img "Next" at bounding box center [486, 76] width 9 height 25
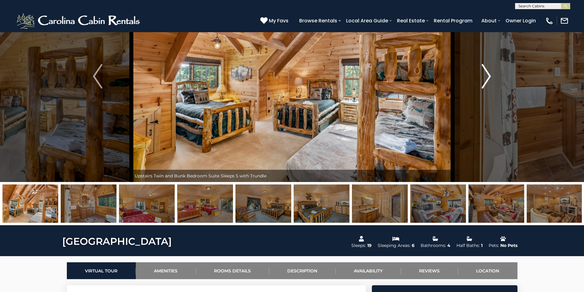
click at [490, 74] on img "Next" at bounding box center [486, 76] width 9 height 25
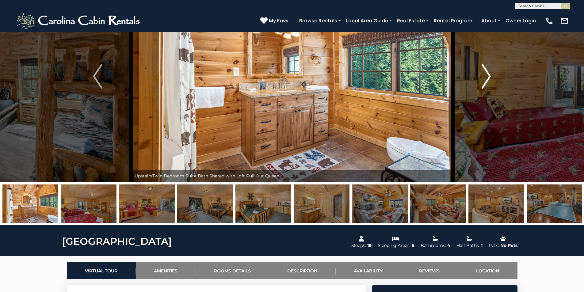
click at [490, 74] on img "Next" at bounding box center [486, 76] width 9 height 25
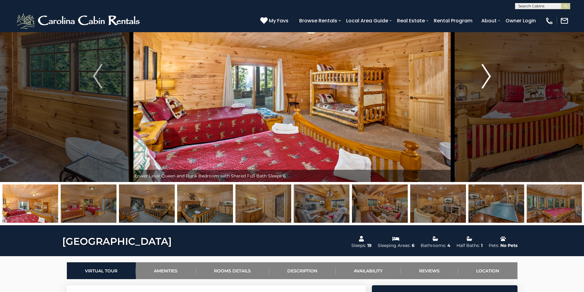
click at [490, 74] on img "Next" at bounding box center [486, 76] width 9 height 25
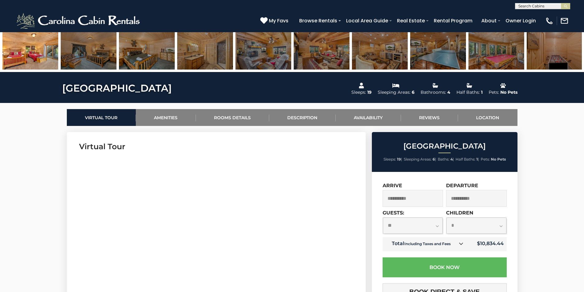
scroll to position [0, 0]
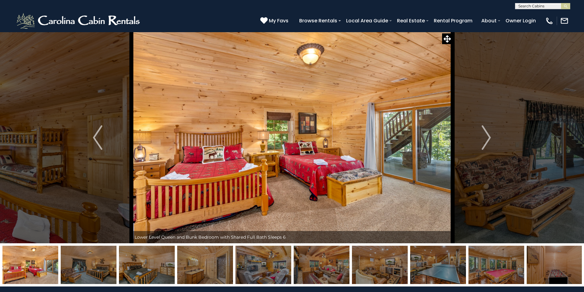
click at [534, 6] on input "text" at bounding box center [543, 7] width 54 height 6
type input "*******"
click at [533, 16] on em "Freedom" at bounding box center [529, 15] width 20 height 6
click at [565, 6] on img "submit" at bounding box center [566, 6] width 5 height 5
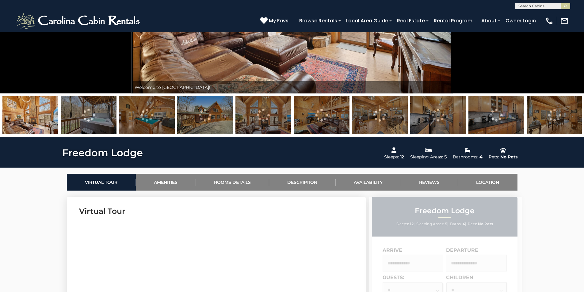
scroll to position [153, 0]
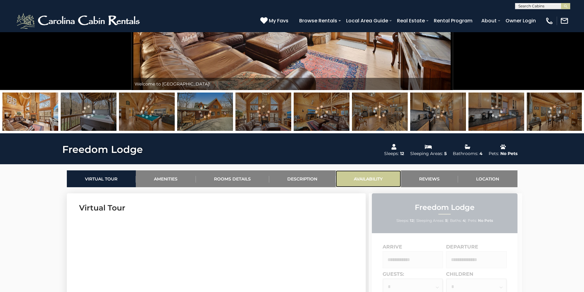
click at [371, 180] on link "Availability" at bounding box center [368, 179] width 65 height 17
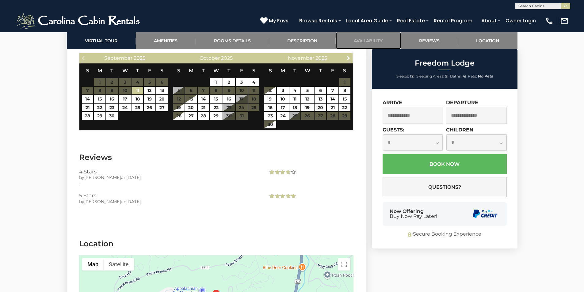
scroll to position [1347, 0]
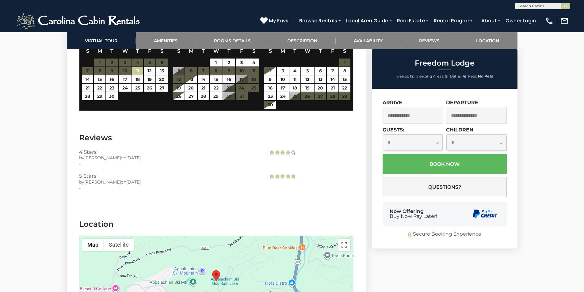
click at [413, 116] on input "text" at bounding box center [413, 115] width 61 height 17
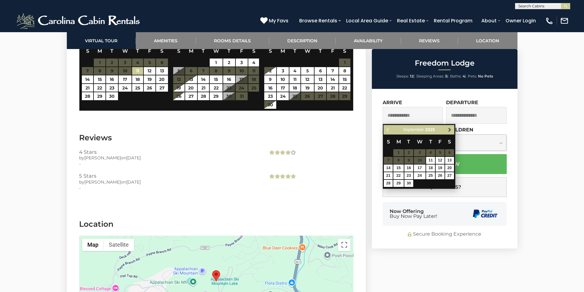
click at [449, 129] on span "Next" at bounding box center [450, 130] width 5 height 5
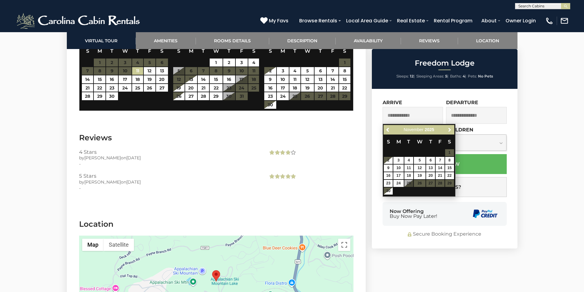
click at [449, 129] on span "Next" at bounding box center [450, 130] width 5 height 5
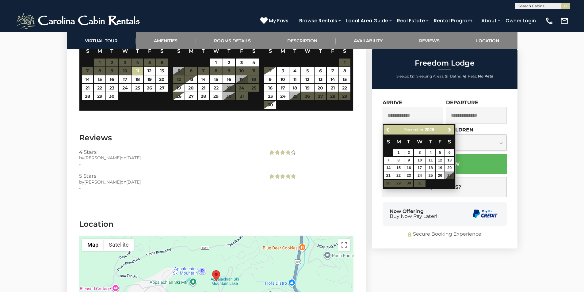
click at [451, 174] on table "S M T W T F S 1 2 3 4 5 6 7 8 9 10 11 12 13 14 15 16 17 18 19 20 21 22 23 24 25…" at bounding box center [419, 161] width 71 height 53
click at [452, 128] on span "Next" at bounding box center [450, 130] width 5 height 5
click at [439, 151] on link "2" at bounding box center [440, 152] width 9 height 7
type input "**********"
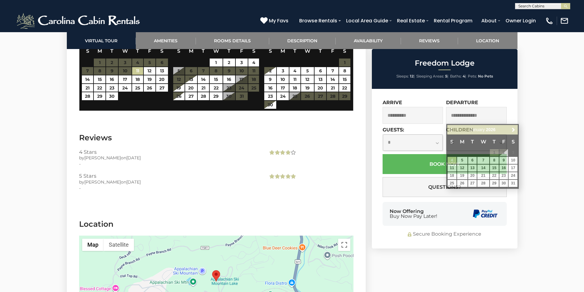
click at [328, 179] on div at bounding box center [310, 176] width 94 height 6
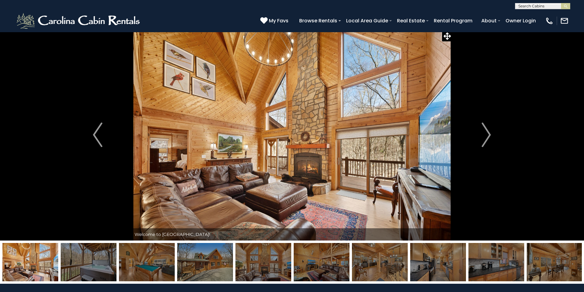
scroll to position [0, 0]
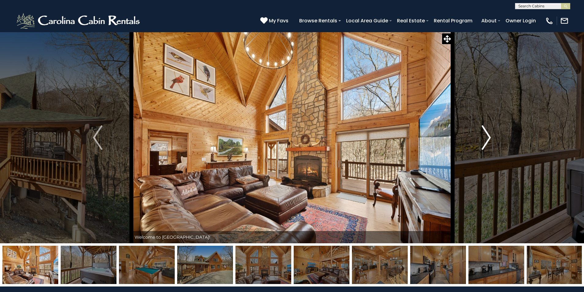
click at [488, 135] on img "Next" at bounding box center [486, 137] width 9 height 25
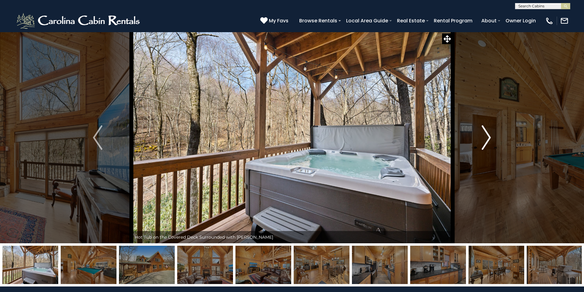
click at [488, 135] on img "Next" at bounding box center [486, 137] width 9 height 25
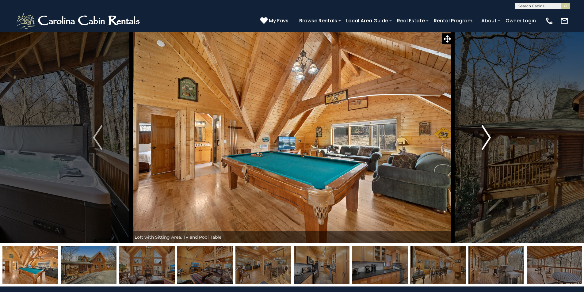
click at [488, 135] on img "Next" at bounding box center [486, 137] width 9 height 25
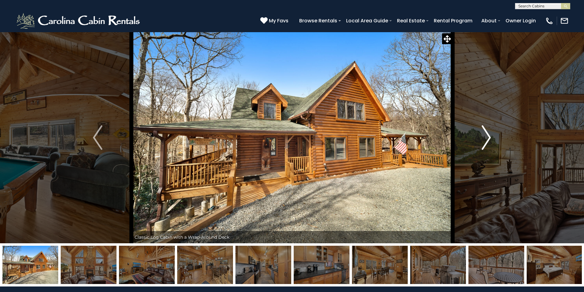
click at [488, 135] on img "Next" at bounding box center [486, 137] width 9 height 25
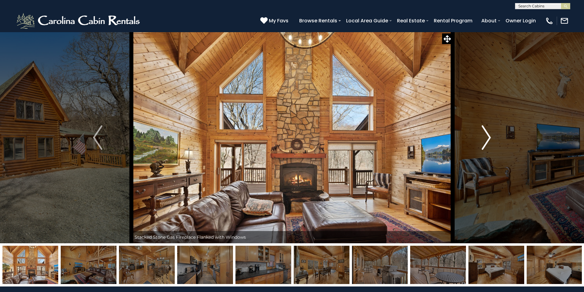
click at [488, 135] on img "Next" at bounding box center [486, 137] width 9 height 25
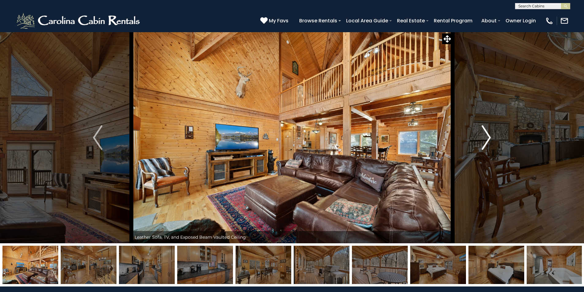
click at [488, 135] on img "Next" at bounding box center [486, 137] width 9 height 25
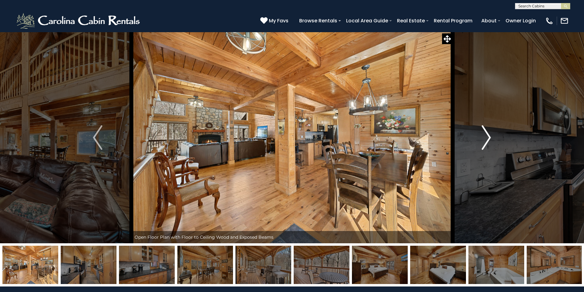
click at [488, 135] on img "Next" at bounding box center [486, 137] width 9 height 25
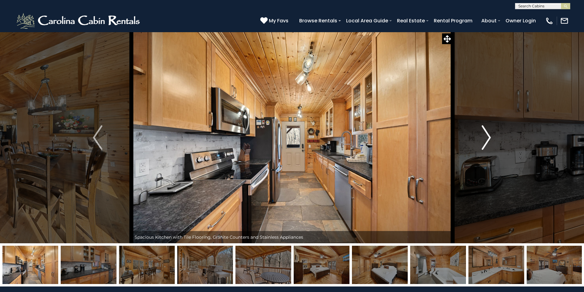
click at [488, 135] on img "Next" at bounding box center [486, 137] width 9 height 25
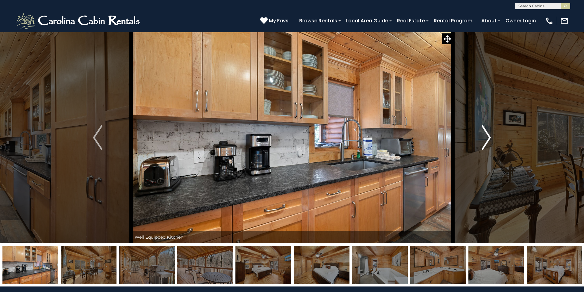
click at [488, 135] on img "Next" at bounding box center [486, 137] width 9 height 25
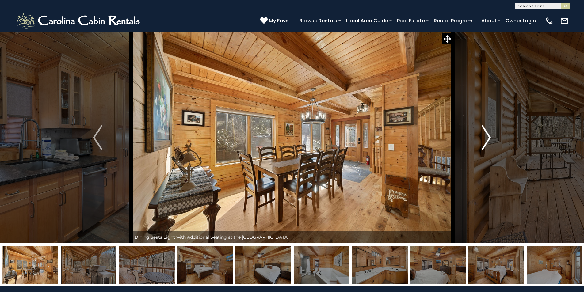
click at [488, 135] on img "Next" at bounding box center [486, 137] width 9 height 25
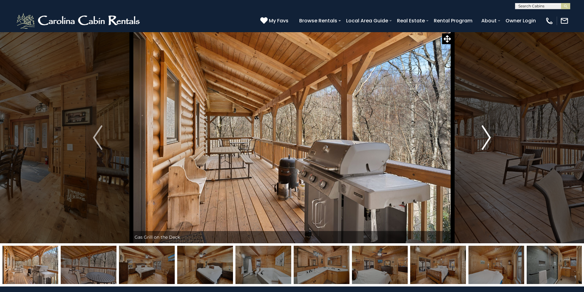
click at [488, 135] on img "Next" at bounding box center [486, 137] width 9 height 25
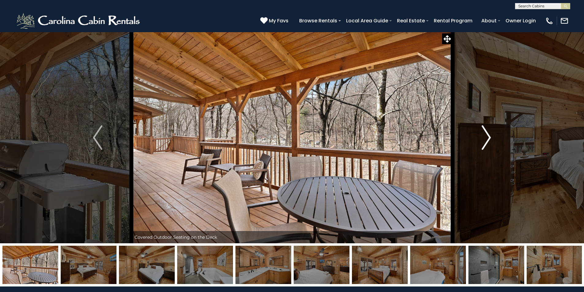
click at [488, 135] on img "Next" at bounding box center [486, 137] width 9 height 25
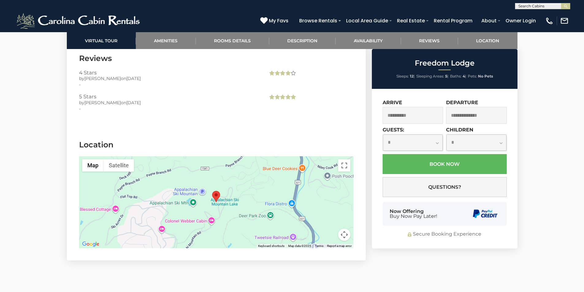
scroll to position [1418, 0]
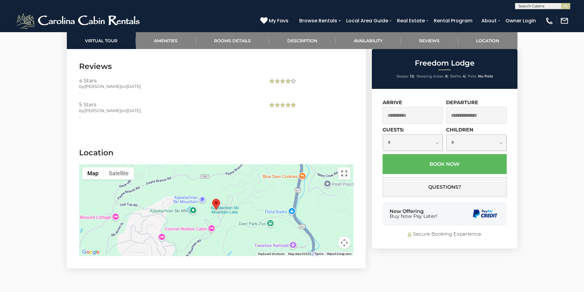
click at [345, 180] on button "Toggle fullscreen view" at bounding box center [344, 173] width 12 height 12
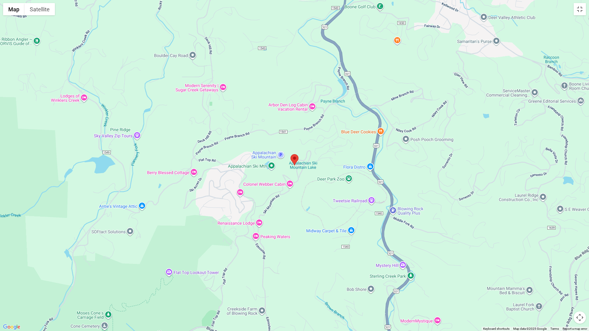
click at [280, 103] on div at bounding box center [294, 165] width 589 height 331
click at [40, 8] on button "Satellite" at bounding box center [40, 9] width 30 height 12
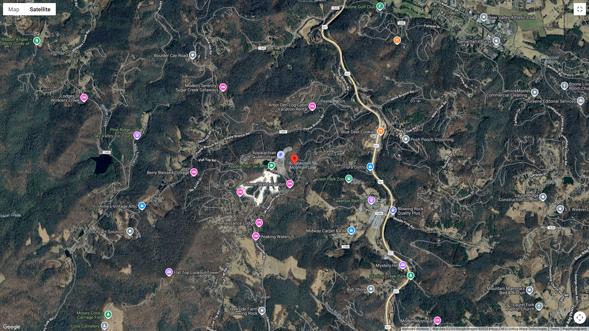
click at [322, 203] on div at bounding box center [294, 165] width 589 height 331
click at [49, 16] on div at bounding box center [294, 165] width 589 height 331
click at [12, 10] on button "Map" at bounding box center [13, 9] width 21 height 12
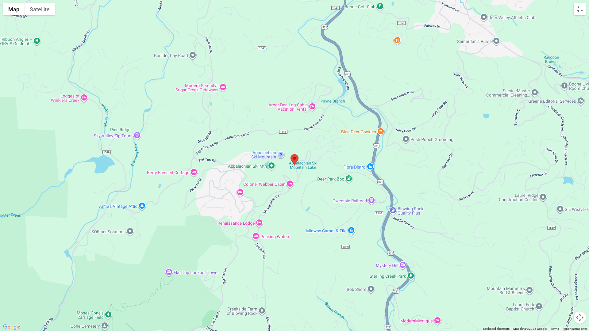
click at [294, 111] on div at bounding box center [294, 165] width 589 height 331
click at [579, 11] on button "Toggle fullscreen view" at bounding box center [580, 9] width 12 height 12
